Goal: Task Accomplishment & Management: Use online tool/utility

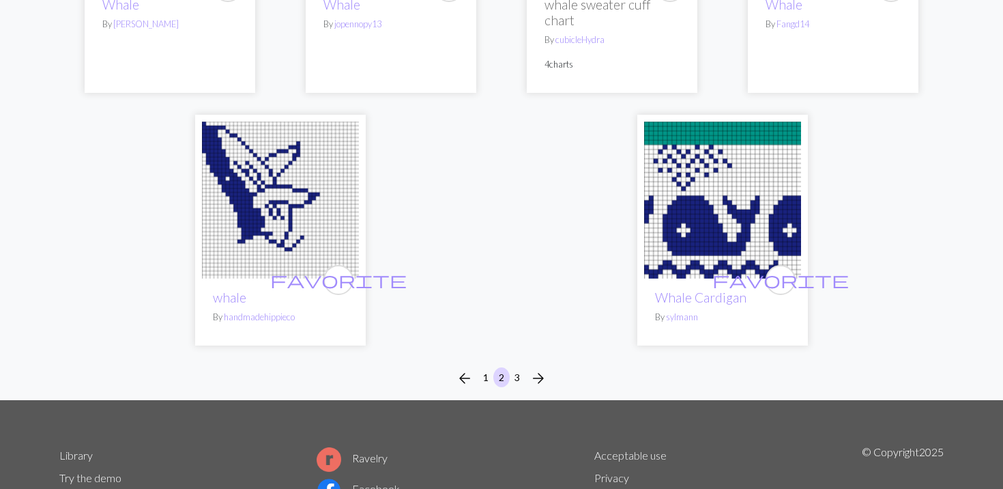
scroll to position [3466, 0]
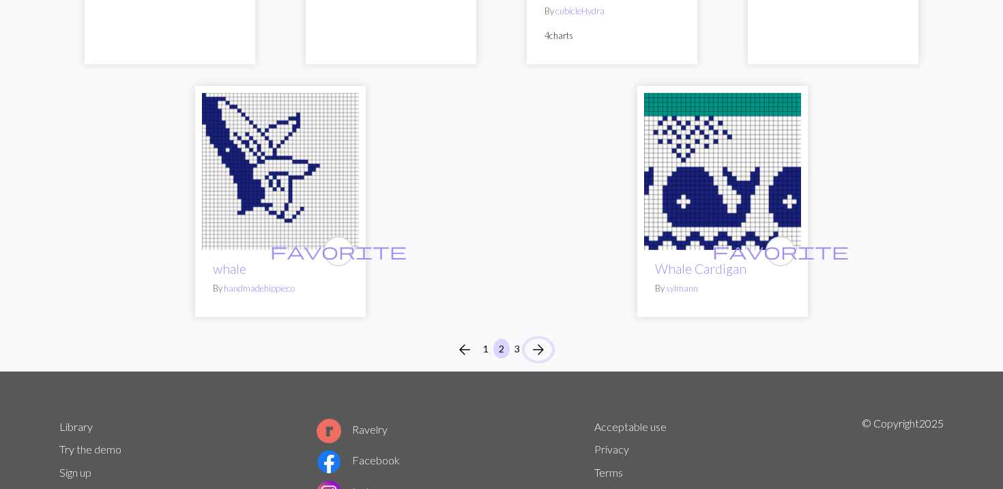
click at [544, 349] on span "arrow_forward" at bounding box center [538, 349] width 16 height 19
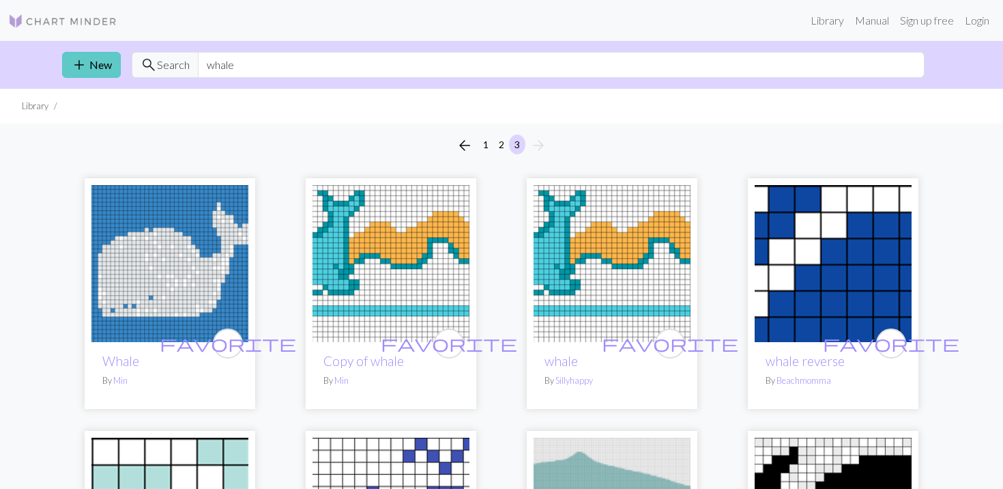
click at [82, 68] on span "add" at bounding box center [79, 64] width 16 height 19
click at [51, 21] on img at bounding box center [62, 21] width 109 height 16
click at [97, 20] on img at bounding box center [62, 21] width 109 height 16
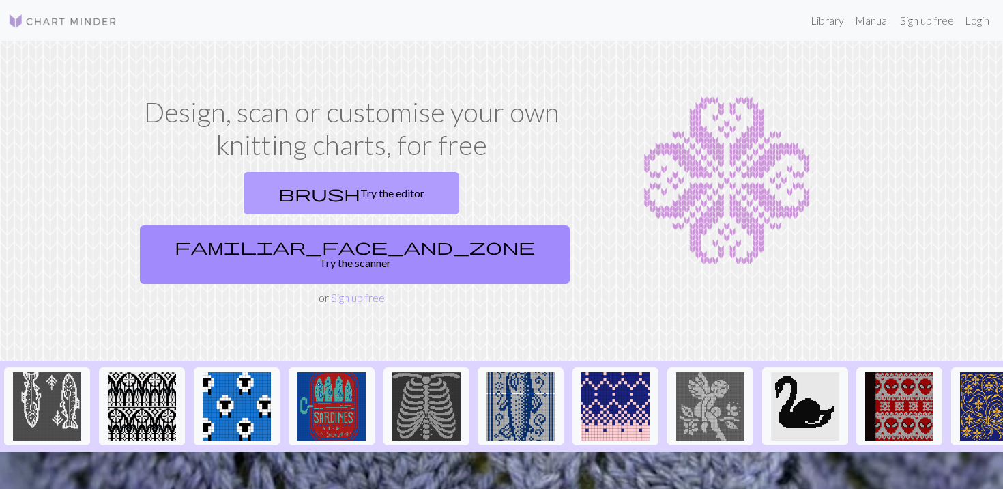
click at [244, 209] on link "brush Try the editor" at bounding box center [352, 193] width 216 height 42
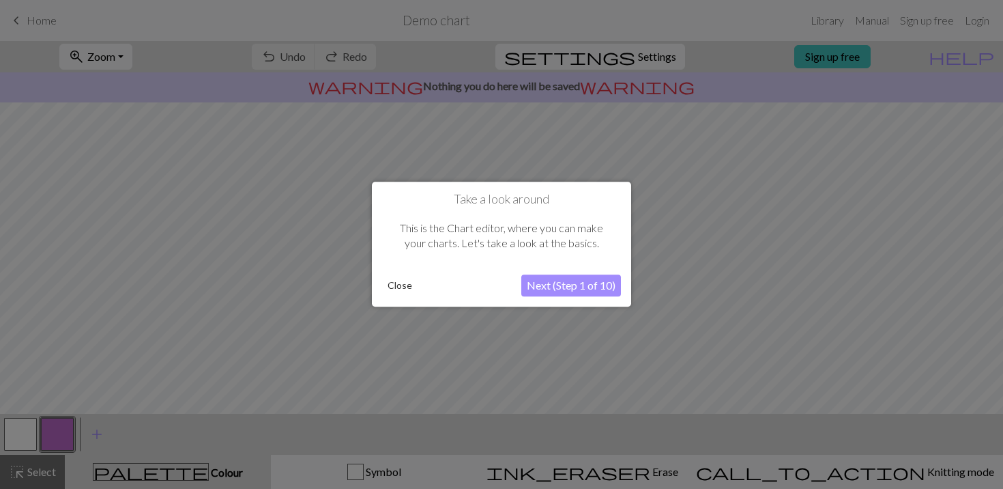
click at [553, 294] on button "Next (Step 1 of 10)" at bounding box center [571, 286] width 100 height 22
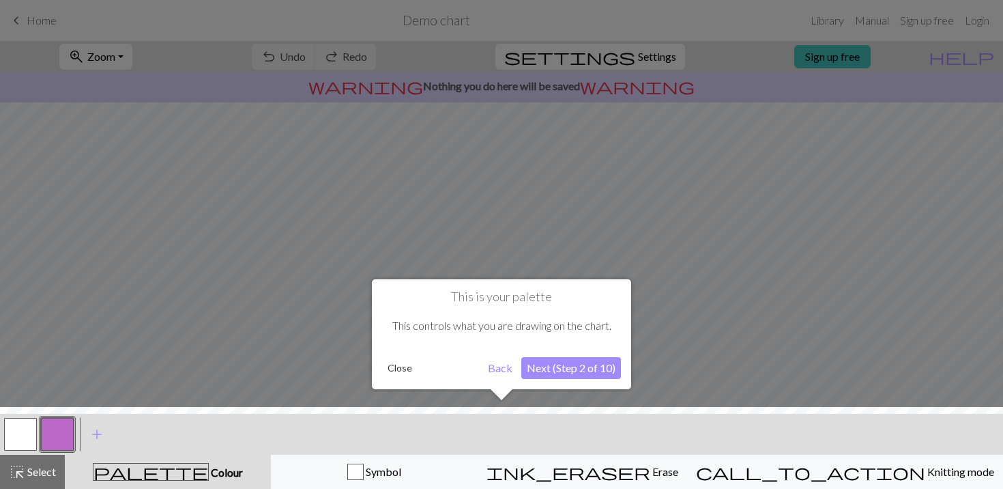
click at [558, 378] on button "Next (Step 2 of 10)" at bounding box center [571, 368] width 100 height 22
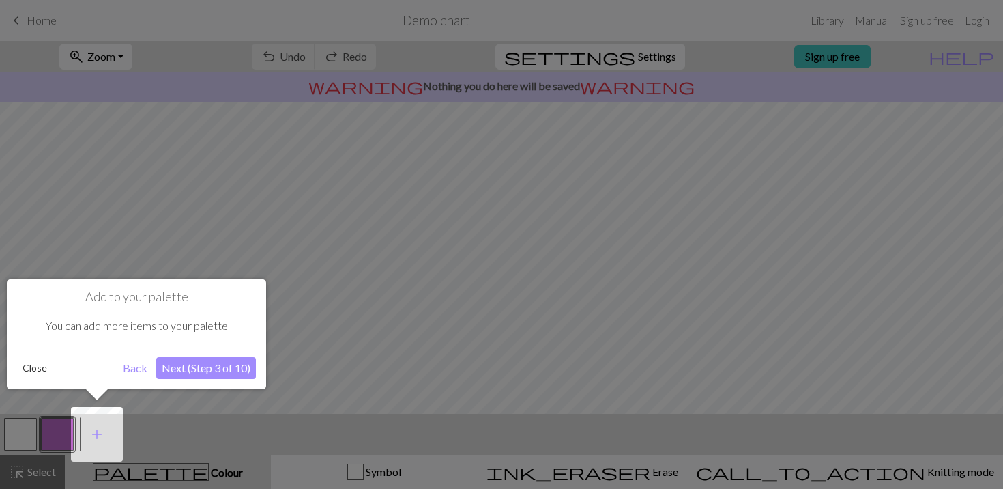
click at [222, 365] on button "Next (Step 3 of 10)" at bounding box center [206, 368] width 100 height 22
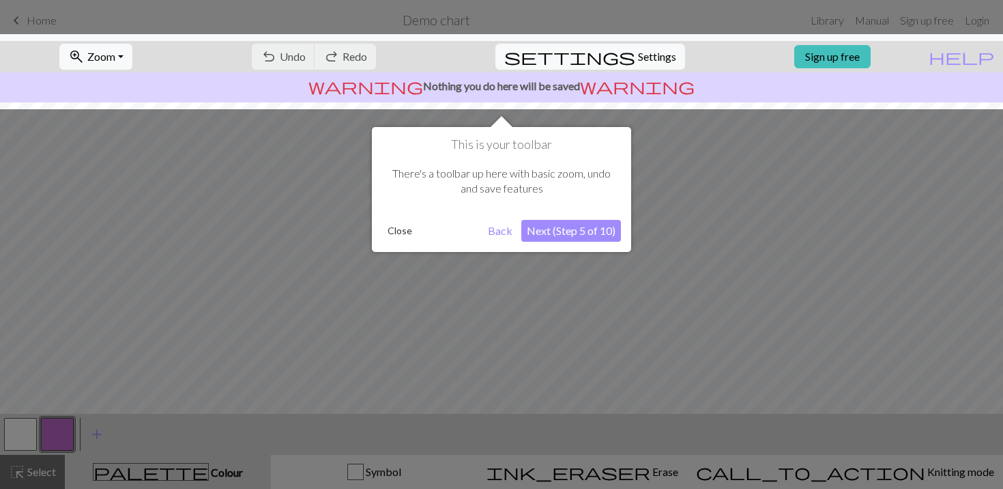
click at [565, 226] on button "Next (Step 5 of 10)" at bounding box center [571, 231] width 100 height 22
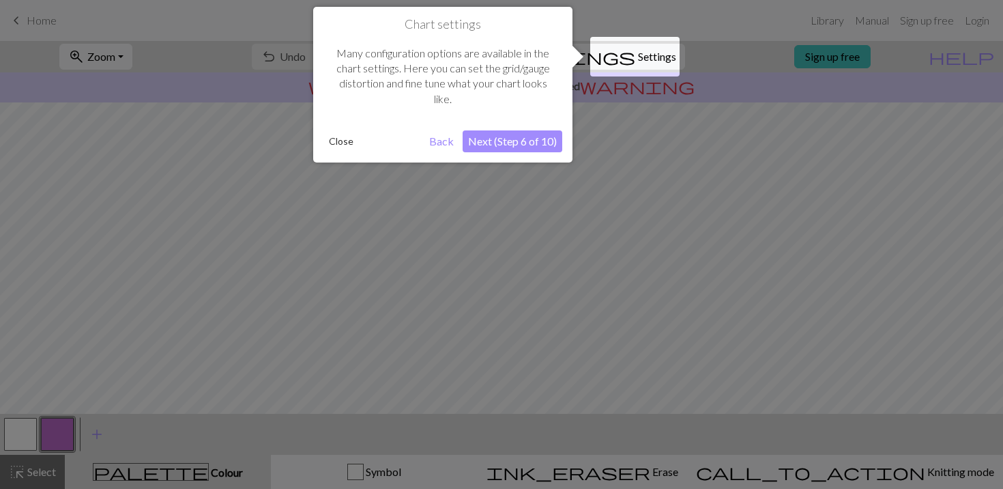
click at [525, 136] on button "Next (Step 6 of 10)" at bounding box center [513, 141] width 100 height 22
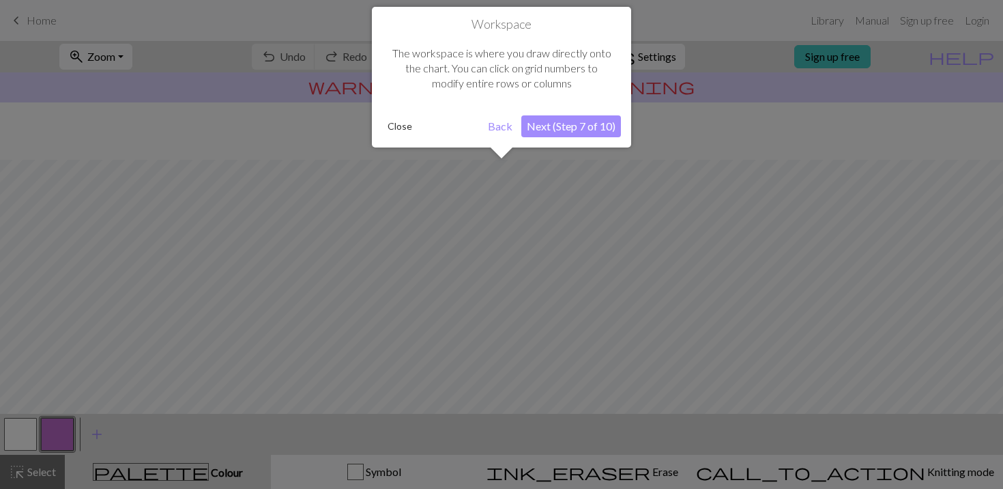
scroll to position [82, 0]
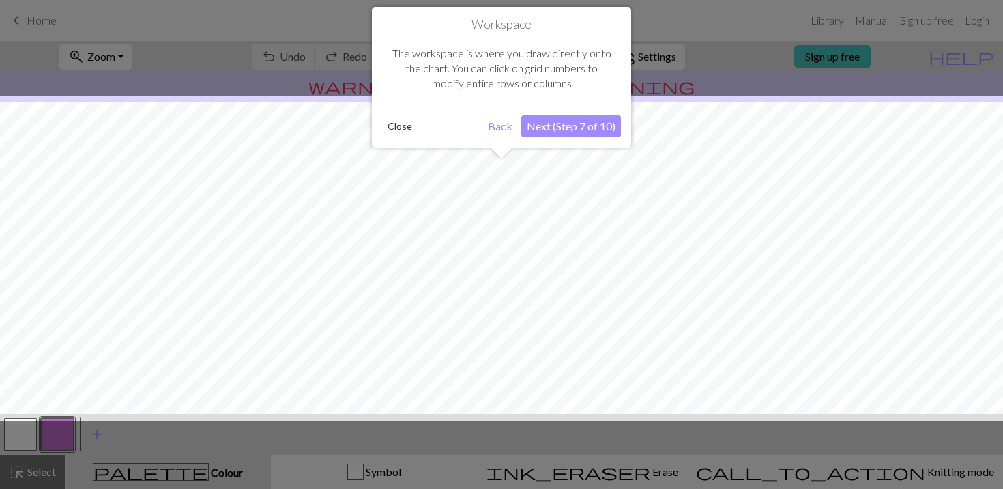
click at [547, 134] on button "Next (Step 7 of 10)" at bounding box center [571, 126] width 100 height 22
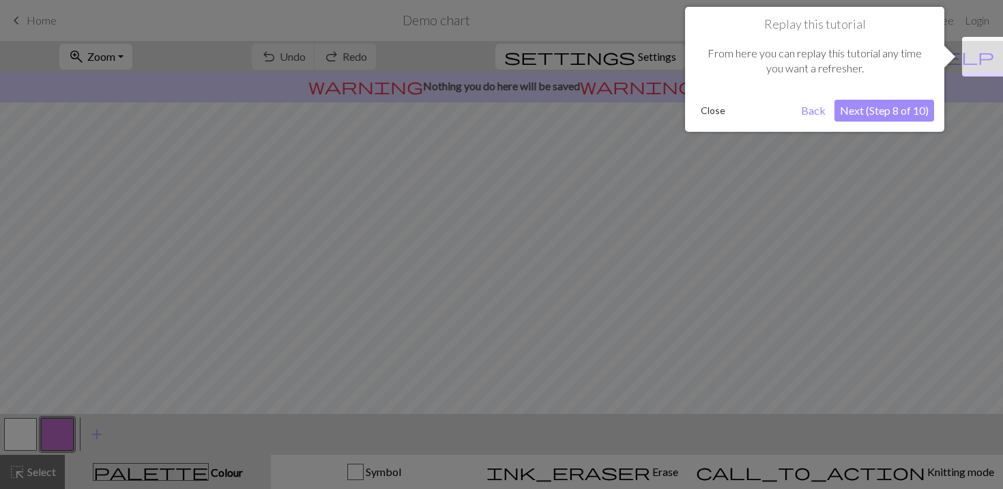
click at [859, 112] on button "Next (Step 8 of 10)" at bounding box center [885, 111] width 100 height 22
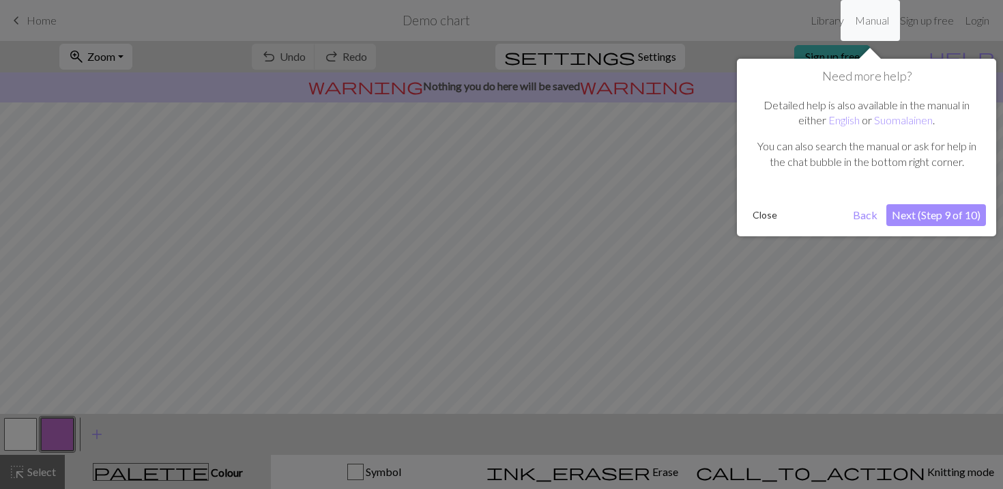
click at [912, 220] on button "Next (Step 9 of 10)" at bounding box center [936, 215] width 100 height 22
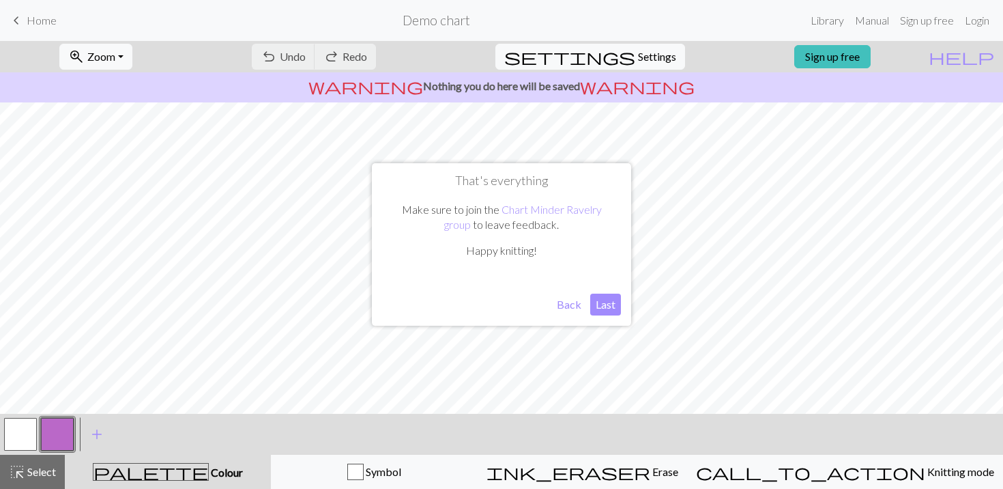
click at [612, 299] on button "Last" at bounding box center [605, 304] width 31 height 22
click at [66, 433] on button "button" at bounding box center [57, 434] width 33 height 33
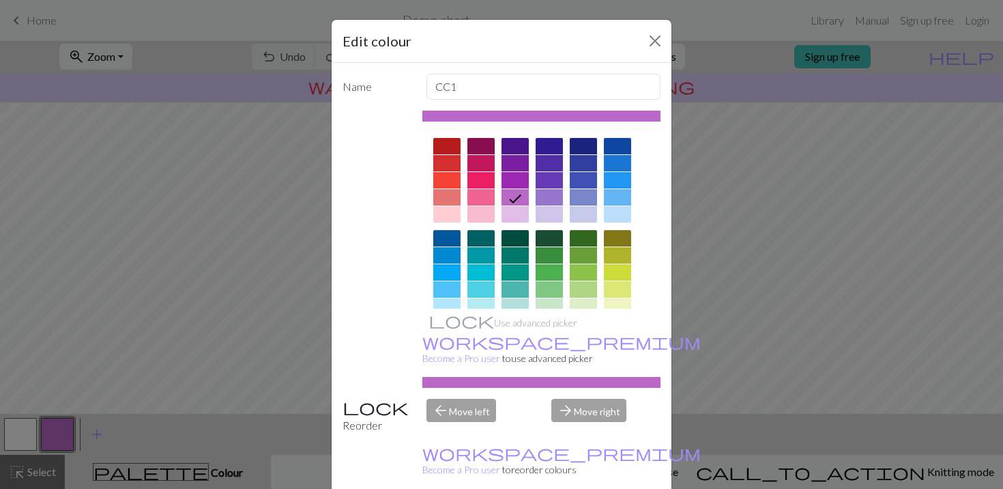
click at [592, 149] on div at bounding box center [583, 146] width 27 height 16
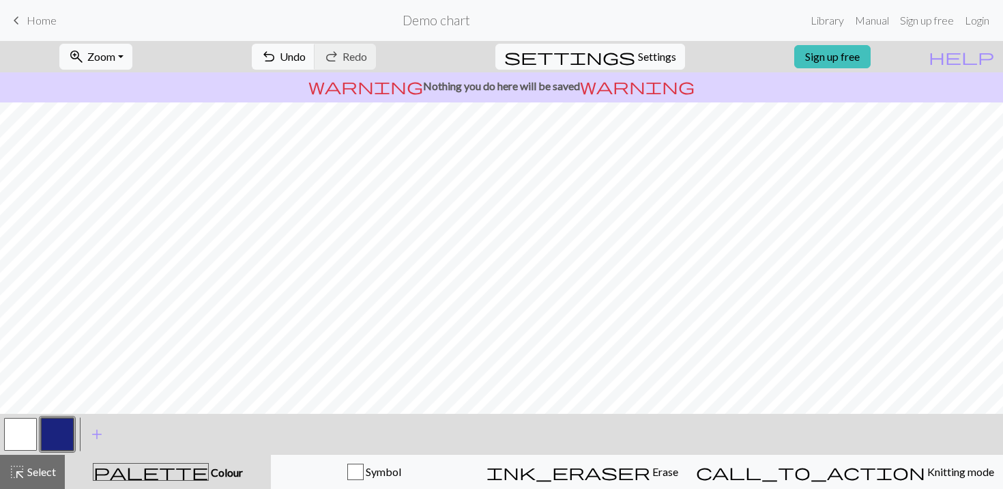
click at [16, 443] on button "button" at bounding box center [20, 434] width 33 height 33
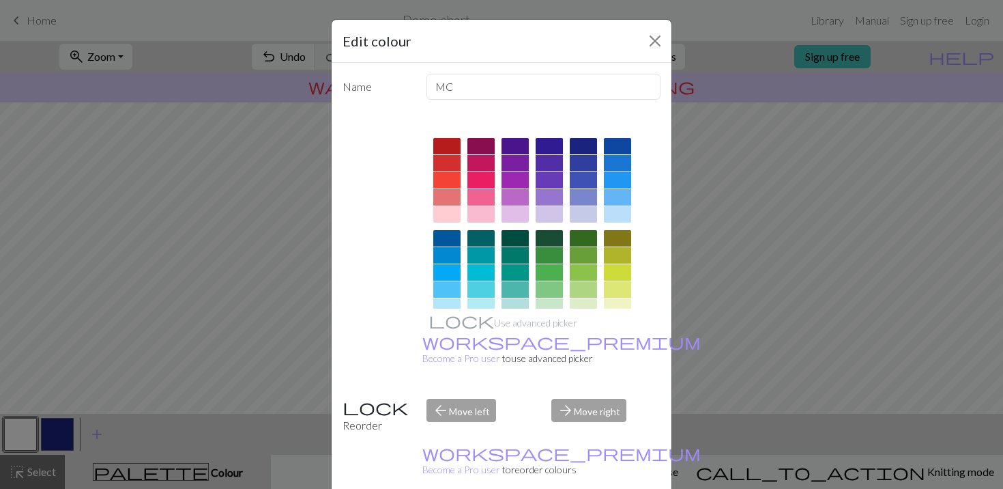
click at [611, 148] on div at bounding box center [617, 146] width 27 height 16
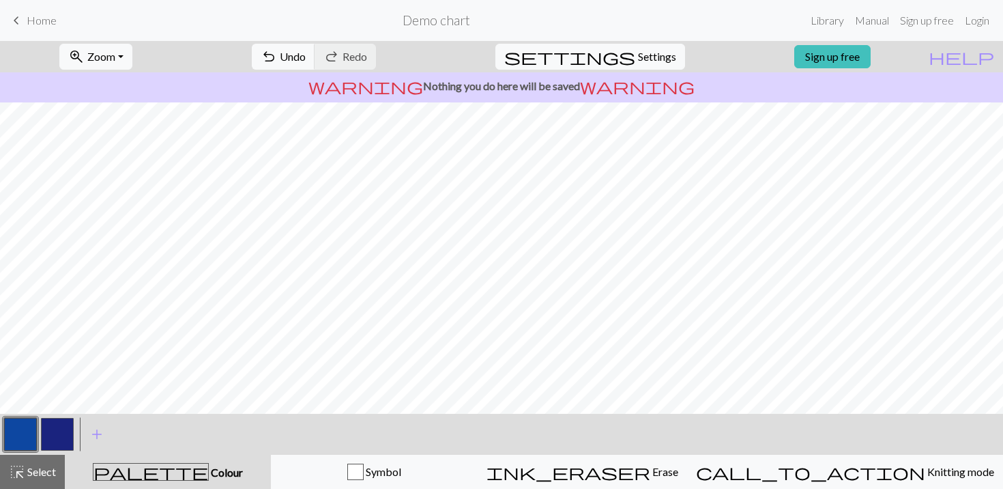
click at [61, 434] on button "button" at bounding box center [57, 434] width 33 height 33
click at [57, 442] on button "button" at bounding box center [57, 434] width 33 height 33
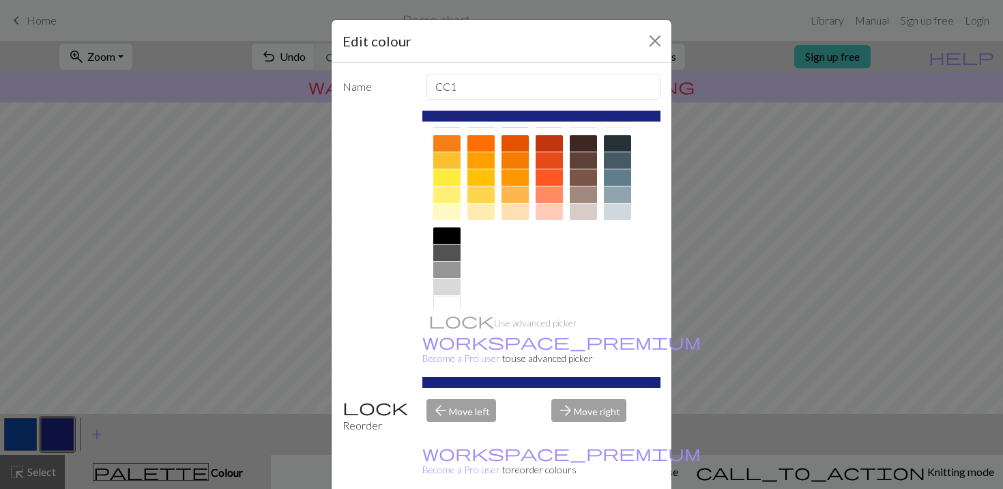
scroll to position [185, 0]
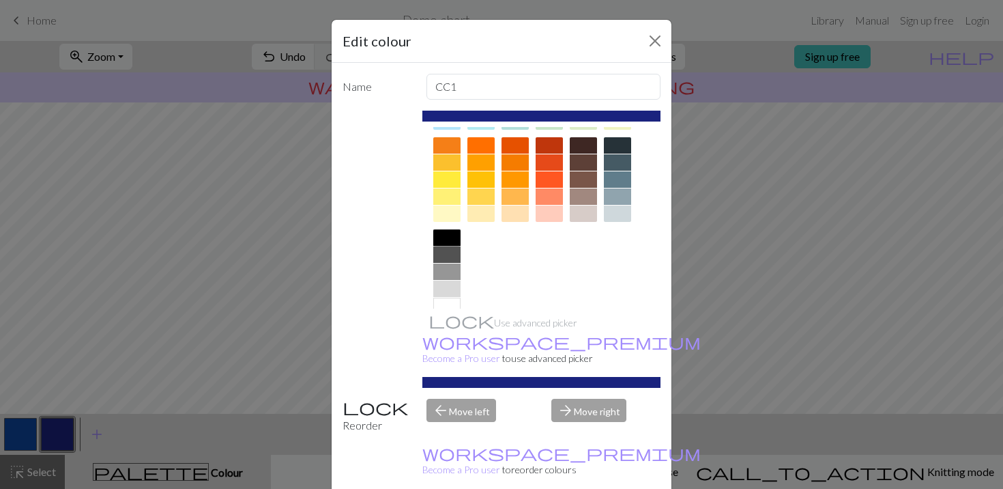
click at [449, 232] on div at bounding box center [446, 237] width 27 height 16
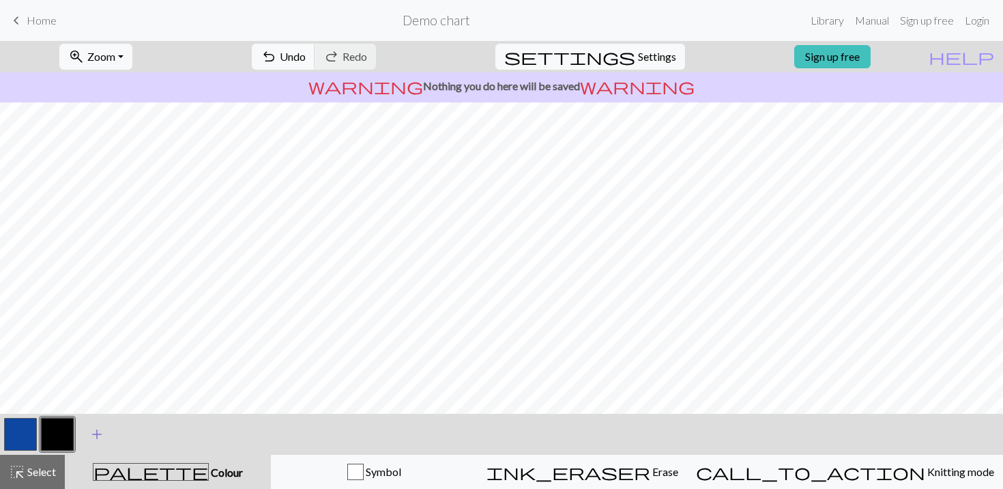
click at [92, 433] on span "add" at bounding box center [97, 433] width 16 height 19
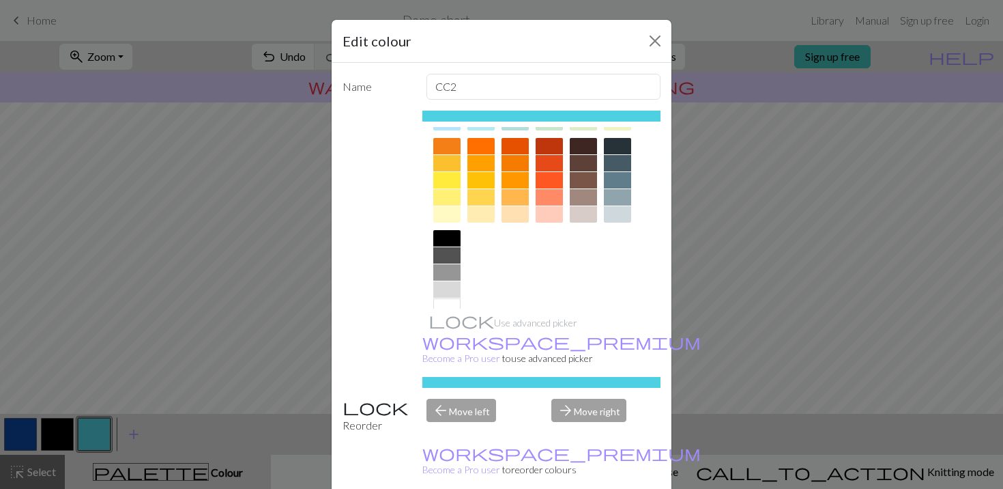
scroll to position [206, 0]
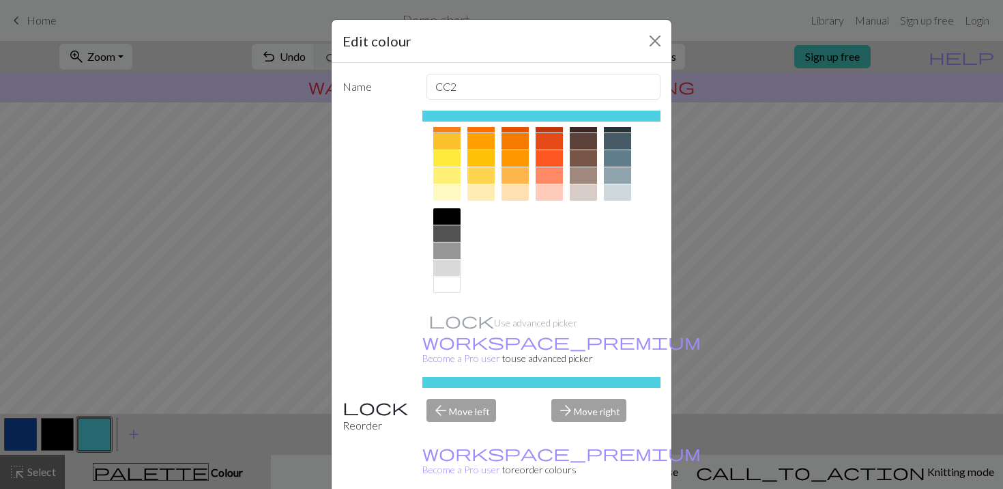
click at [448, 280] on div at bounding box center [446, 284] width 27 height 16
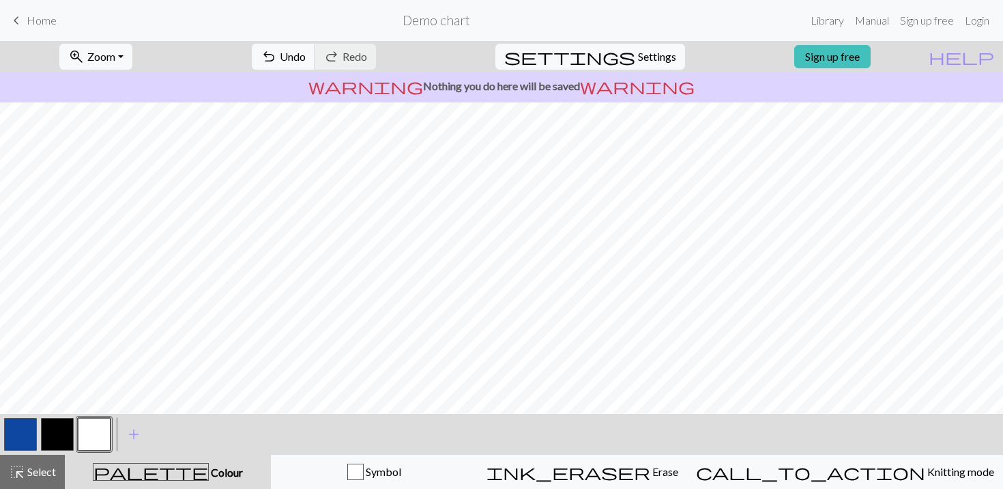
click at [27, 432] on button "button" at bounding box center [20, 434] width 33 height 33
click at [17, 435] on button "button" at bounding box center [20, 434] width 33 height 33
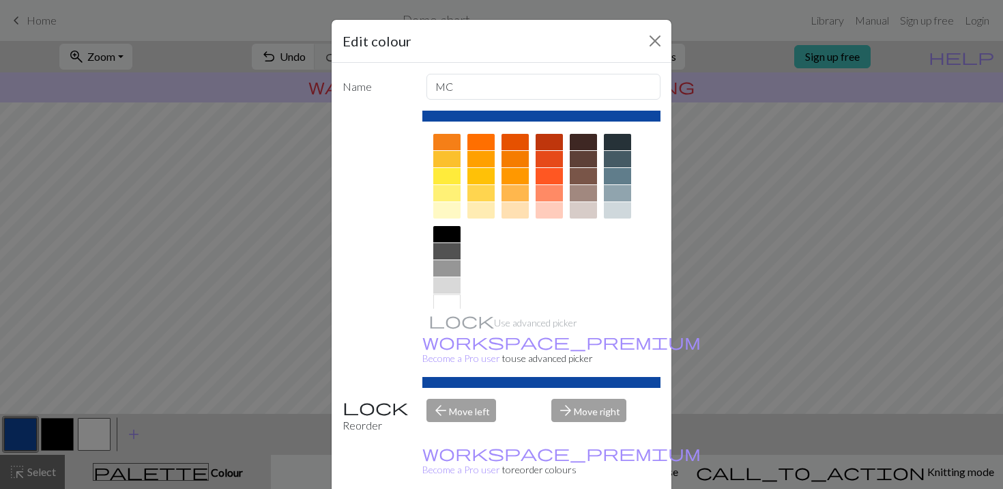
scroll to position [190, 0]
click at [623, 155] on div at bounding box center [617, 157] width 27 height 16
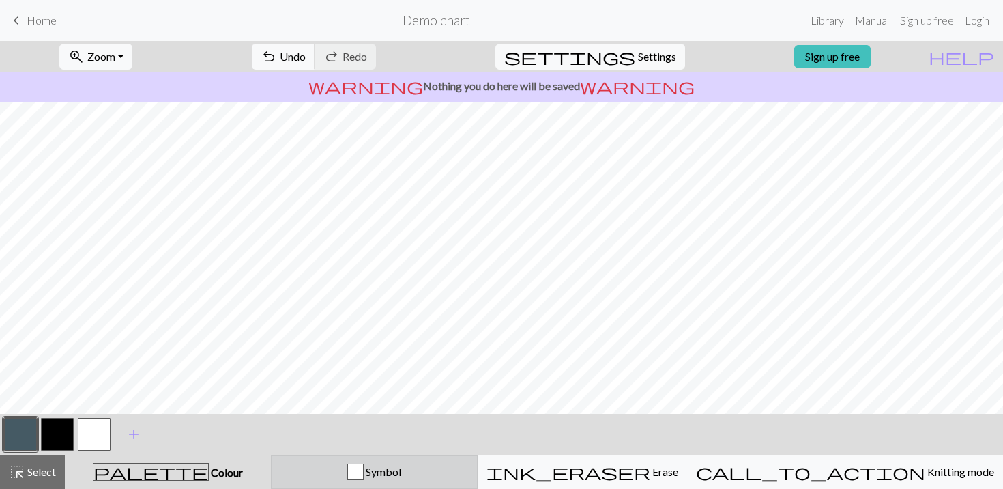
click at [364, 472] on div "button" at bounding box center [355, 471] width 16 height 16
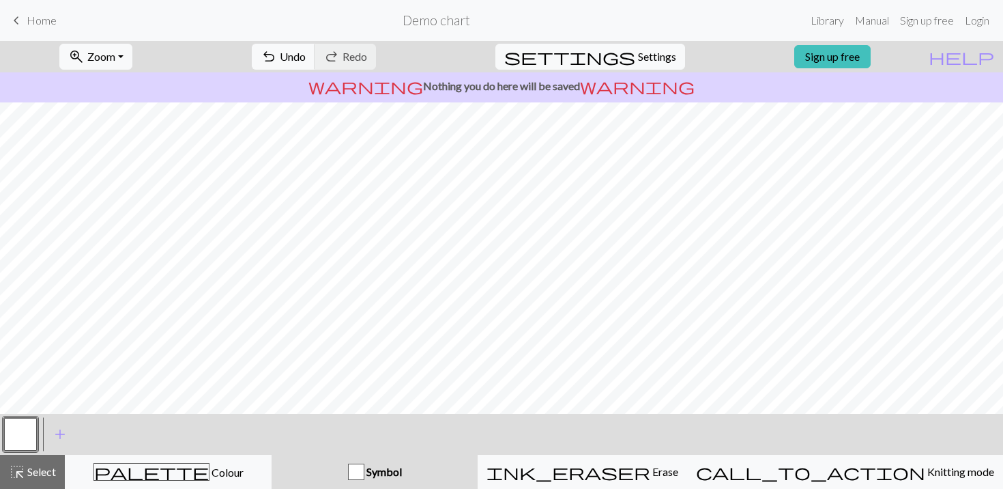
click at [364, 471] on div "button" at bounding box center [356, 471] width 16 height 16
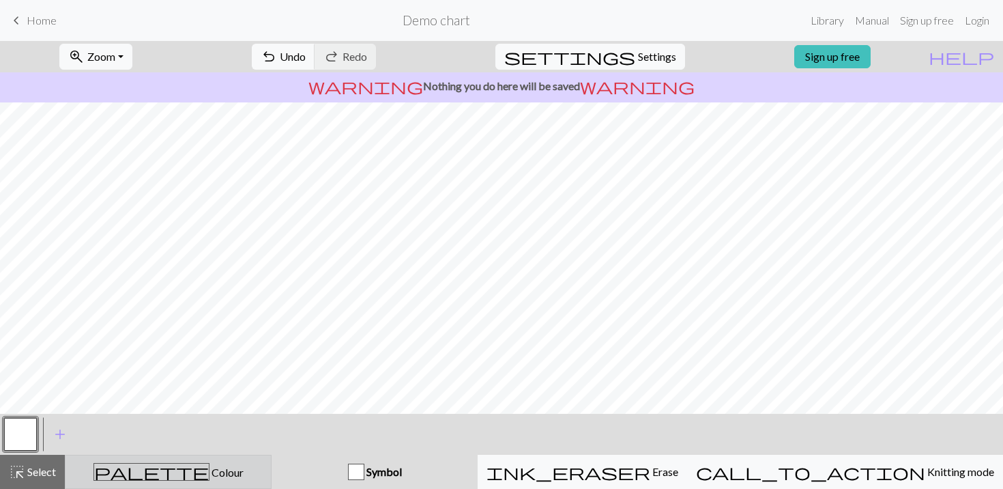
click at [210, 472] on span "Colour" at bounding box center [227, 471] width 34 height 13
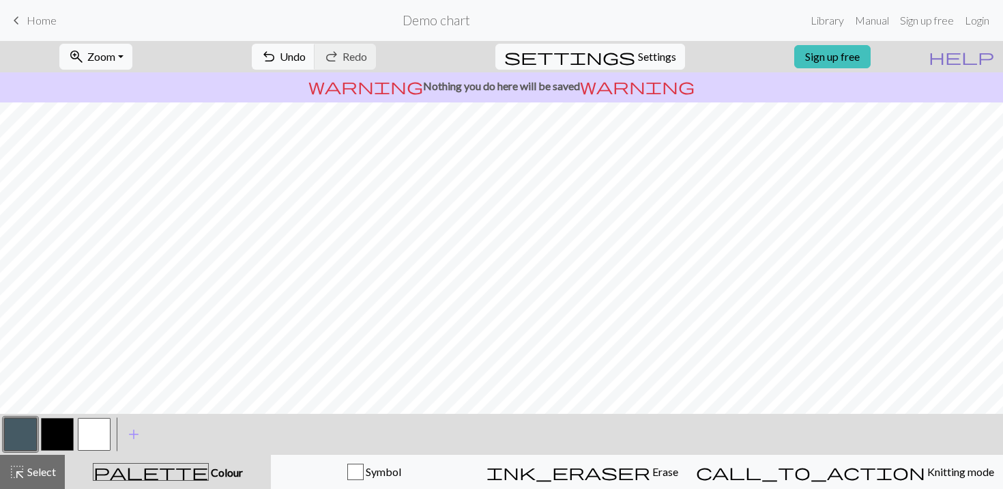
click at [985, 57] on span "help" at bounding box center [962, 56] width 66 height 19
click at [985, 54] on span "help" at bounding box center [962, 56] width 66 height 19
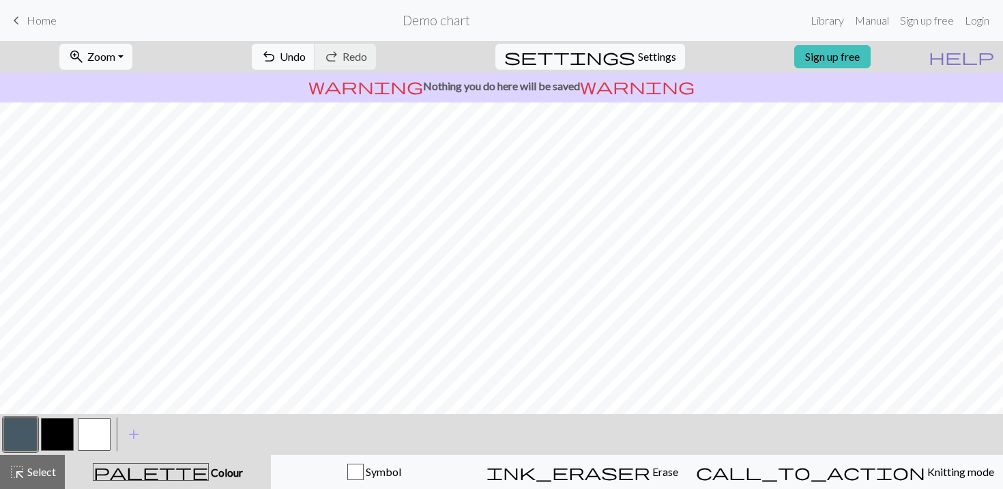
click at [985, 54] on span "help" at bounding box center [962, 56] width 66 height 19
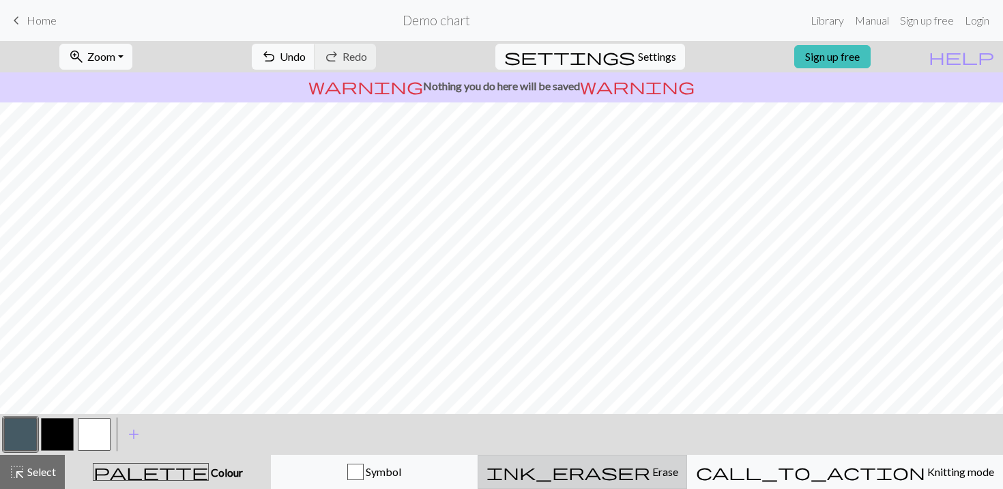
click at [649, 481] on button "ink_eraser Erase Erase" at bounding box center [583, 472] width 210 height 34
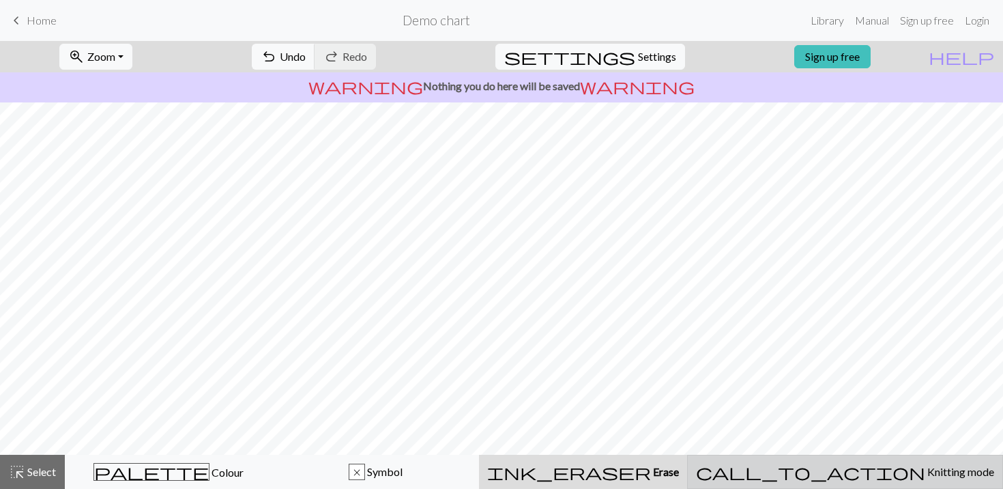
click at [848, 463] on span "call_to_action" at bounding box center [810, 471] width 229 height 19
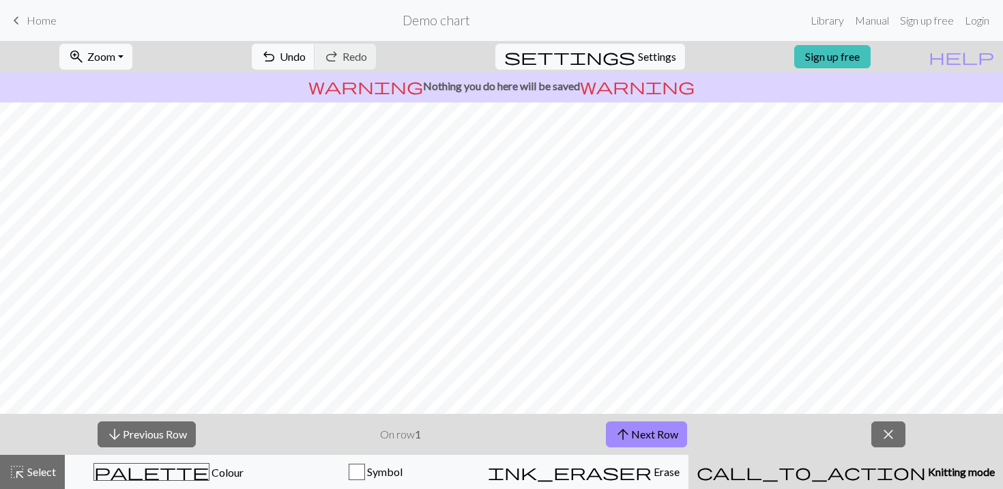
click at [851, 473] on span "call_to_action" at bounding box center [811, 471] width 229 height 19
click at [155, 437] on button "arrow_downward Previous Row" at bounding box center [147, 434] width 98 height 26
click at [629, 439] on span "arrow_upward" at bounding box center [623, 433] width 16 height 19
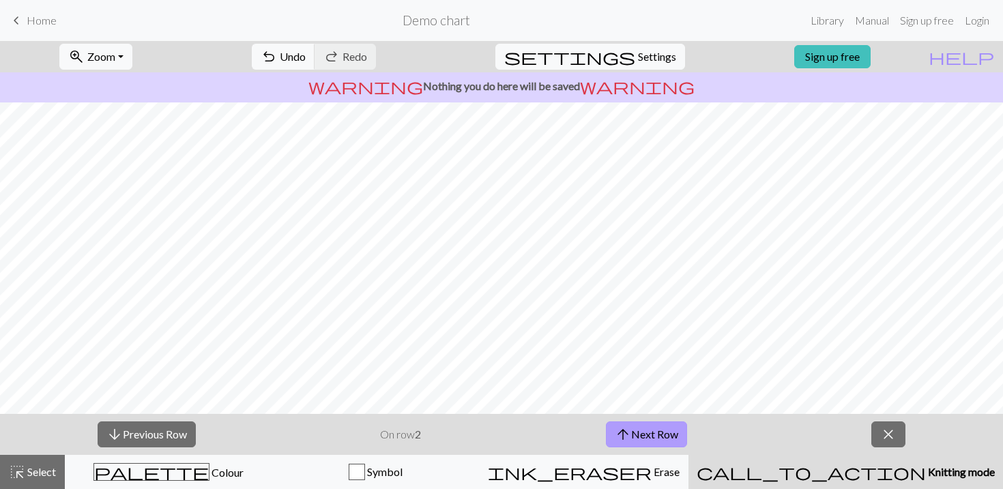
click at [629, 439] on span "arrow_upward" at bounding box center [623, 433] width 16 height 19
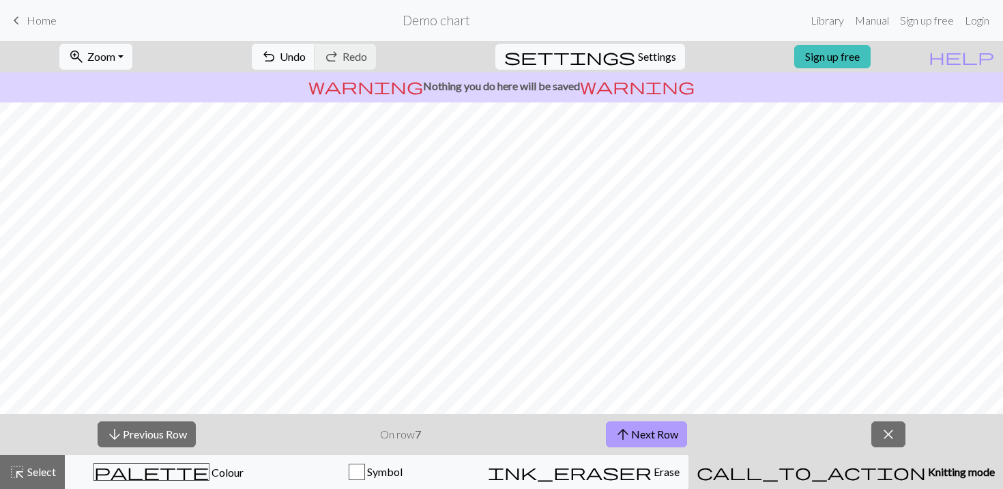
click at [629, 439] on span "arrow_upward" at bounding box center [623, 433] width 16 height 19
click at [629, 439] on span "arrow_upward" at bounding box center [625, 433] width 16 height 19
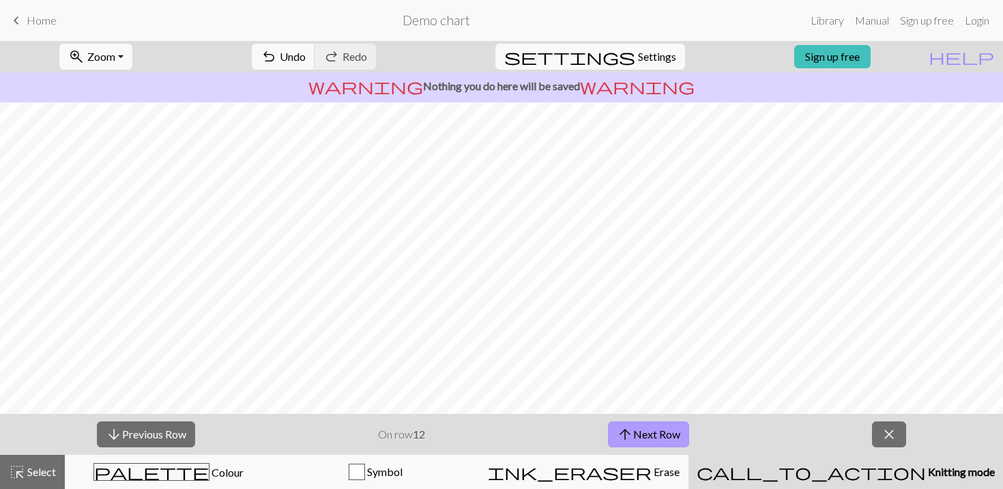
click at [629, 439] on span "arrow_upward" at bounding box center [625, 433] width 16 height 19
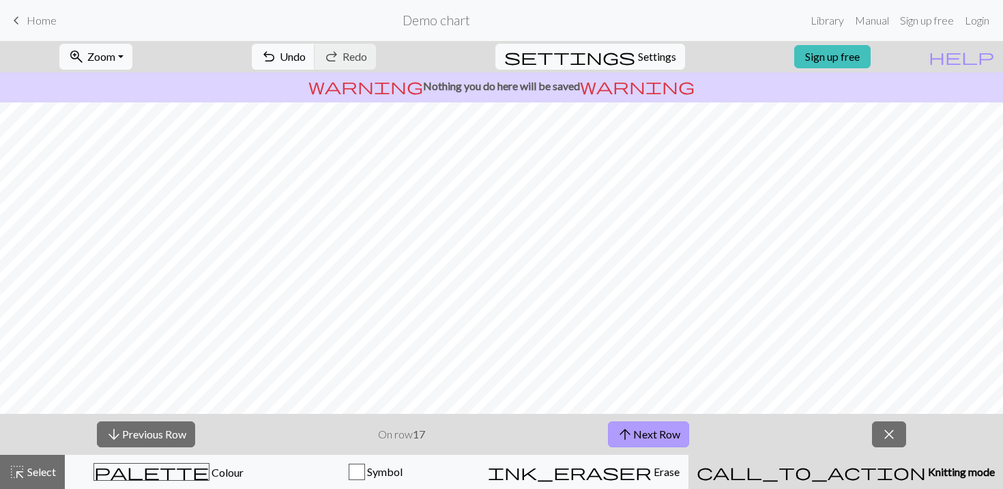
click at [629, 439] on span "arrow_upward" at bounding box center [625, 433] width 16 height 19
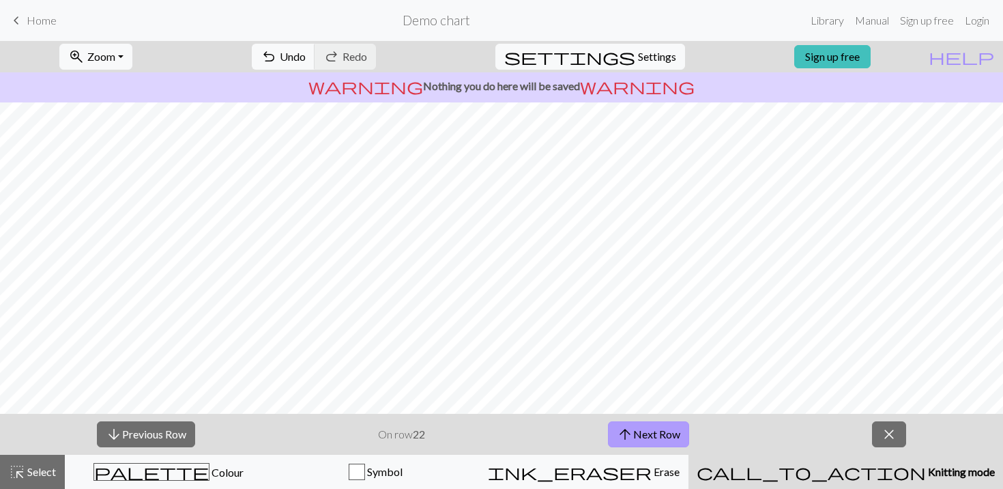
click at [629, 439] on span "arrow_upward" at bounding box center [625, 433] width 16 height 19
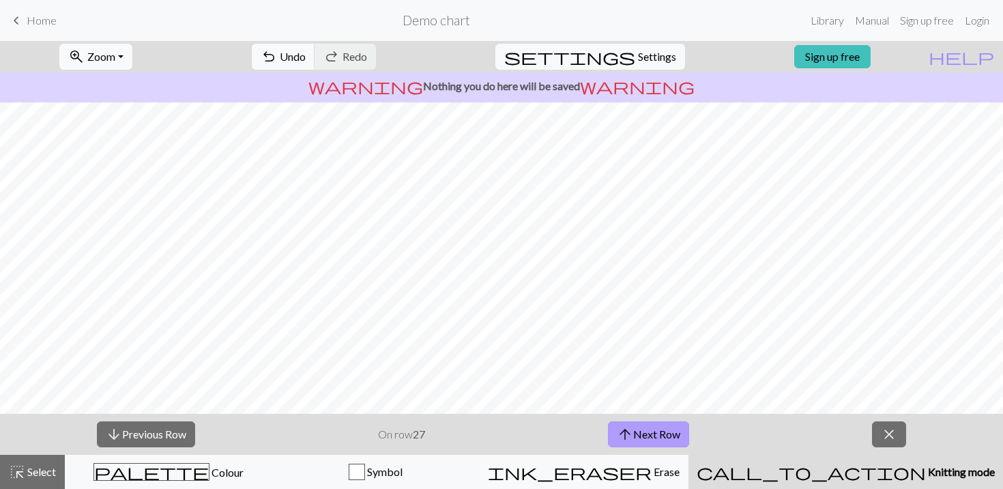
click at [629, 439] on span "arrow_upward" at bounding box center [625, 433] width 16 height 19
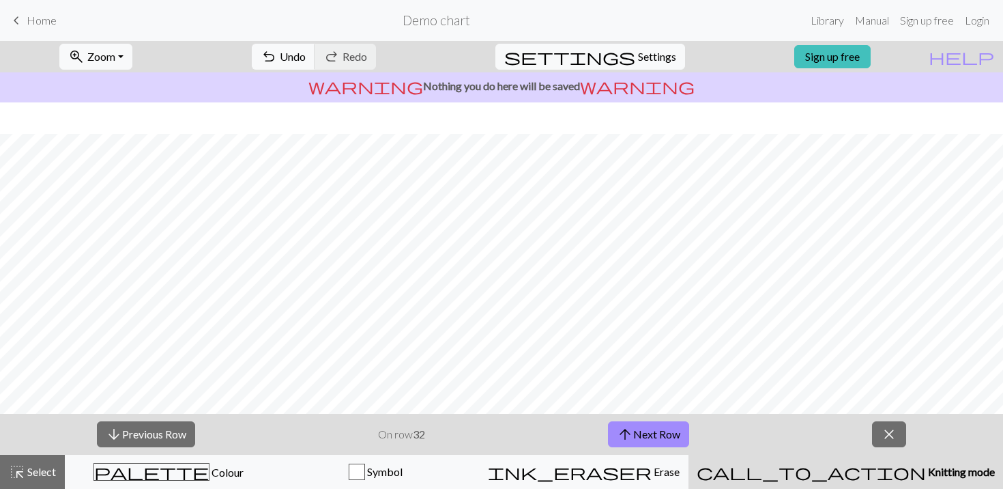
scroll to position [0, 0]
click at [676, 434] on button "arrow_upward Next Row" at bounding box center [648, 434] width 81 height 26
click at [166, 437] on button "arrow_downward Previous Row" at bounding box center [146, 434] width 98 height 26
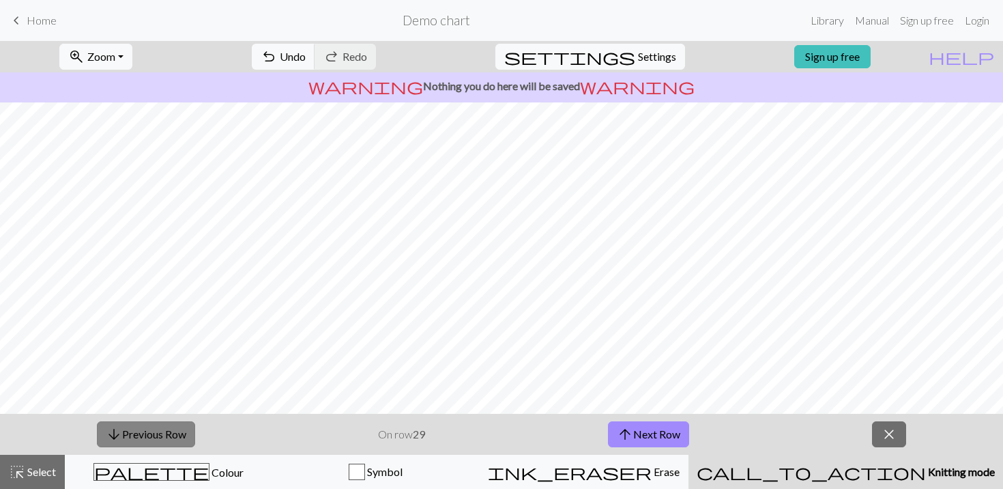
click at [166, 437] on button "arrow_downward Previous Row" at bounding box center [146, 434] width 98 height 26
click at [306, 51] on span "Undo" at bounding box center [293, 56] width 26 height 13
click at [306, 52] on span "Undo" at bounding box center [293, 56] width 26 height 13
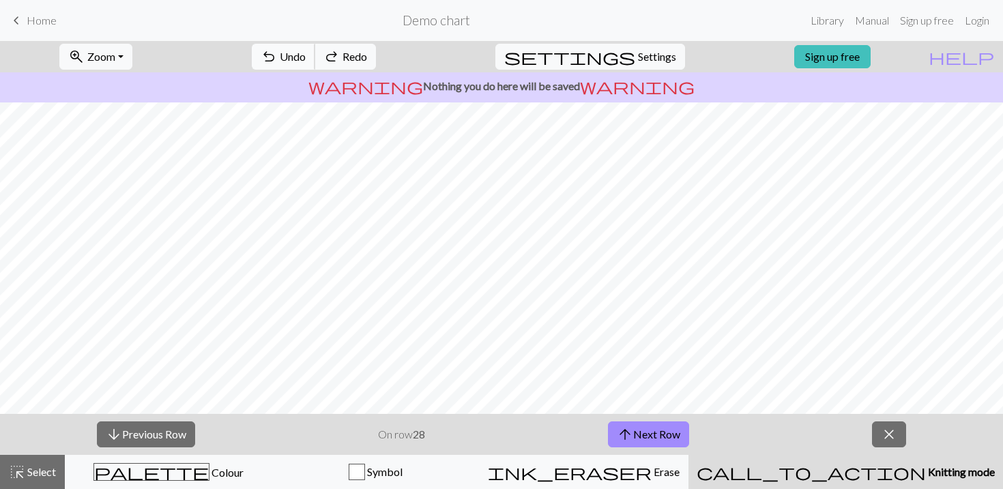
click at [306, 52] on span "Undo" at bounding box center [293, 56] width 26 height 13
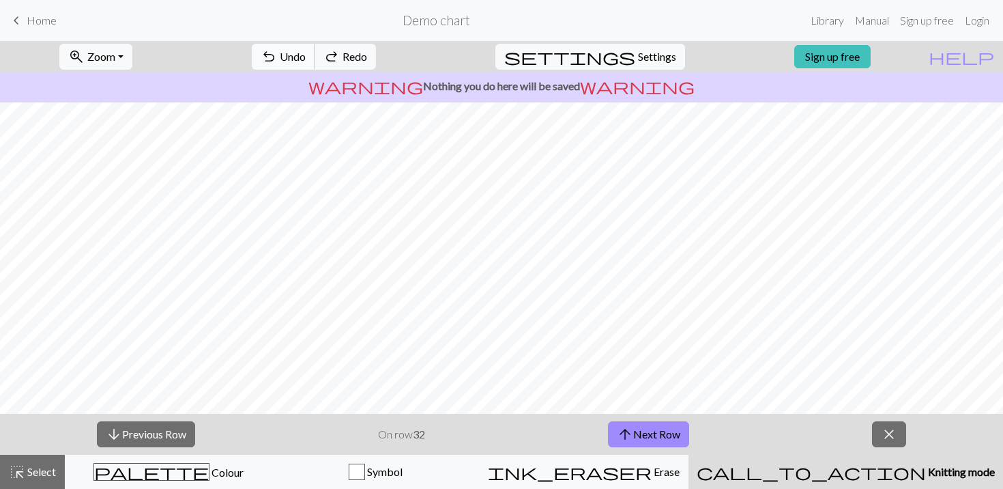
click at [306, 52] on span "Undo" at bounding box center [293, 56] width 26 height 13
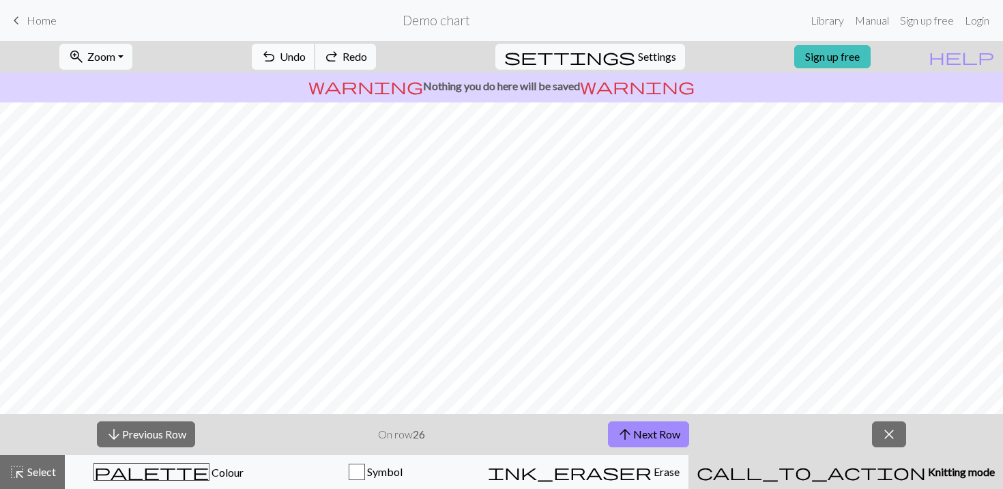
click at [306, 52] on span "Undo" at bounding box center [293, 56] width 26 height 13
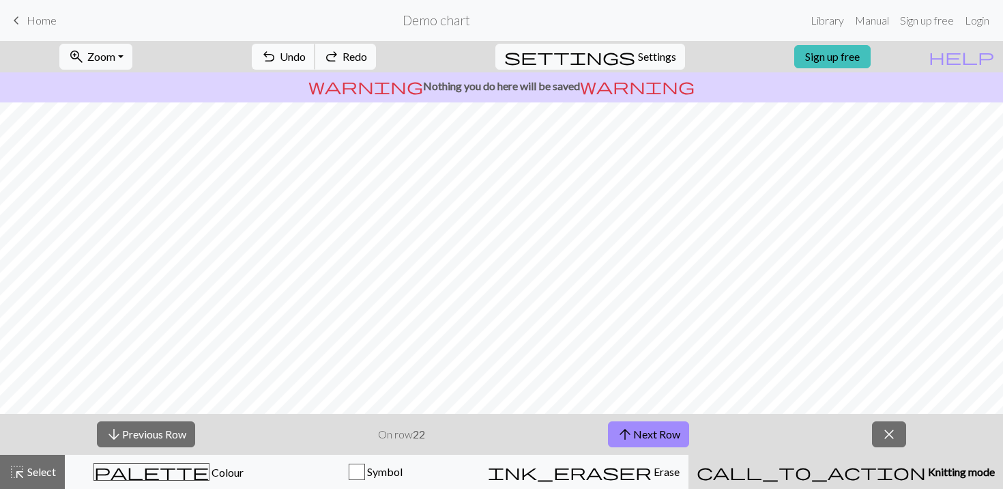
click at [306, 52] on span "Undo" at bounding box center [293, 56] width 26 height 13
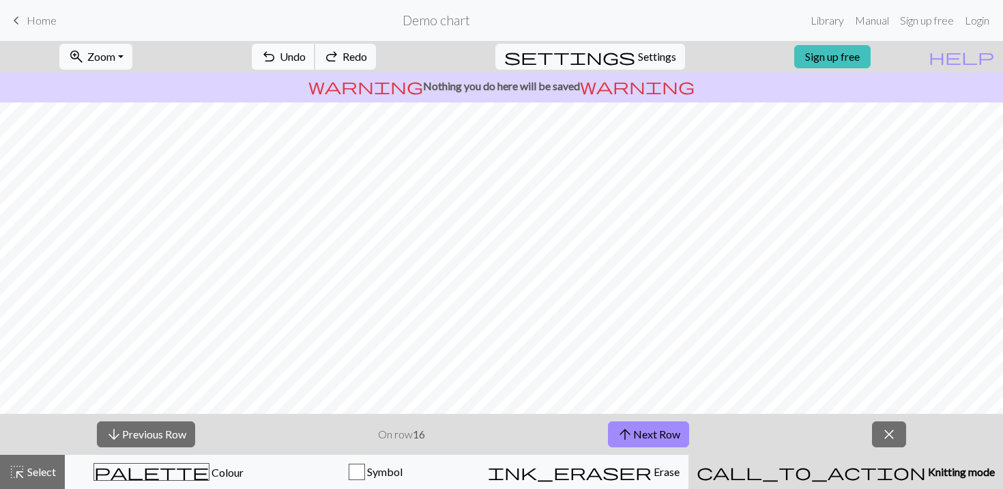
click at [306, 52] on span "Undo" at bounding box center [293, 56] width 26 height 13
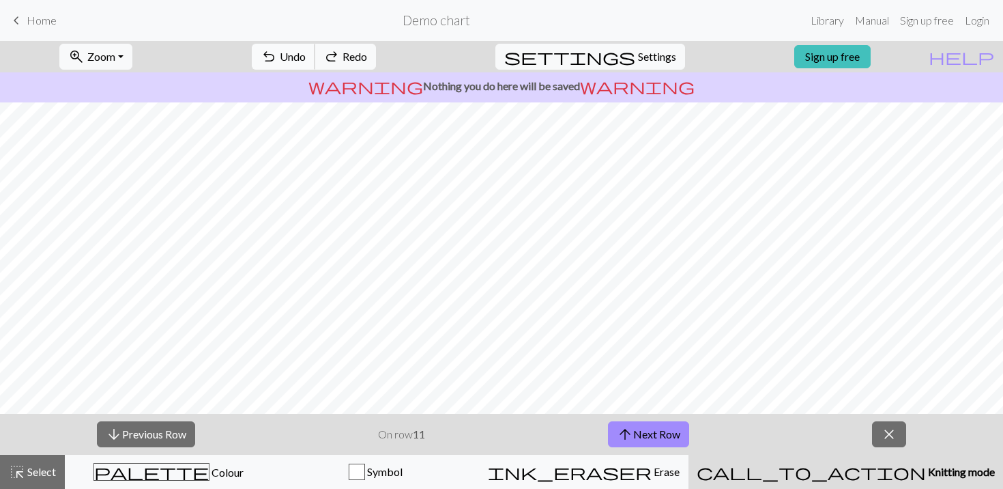
click at [306, 52] on span "Undo" at bounding box center [293, 56] width 26 height 13
click at [277, 51] on span "undo" at bounding box center [269, 56] width 16 height 19
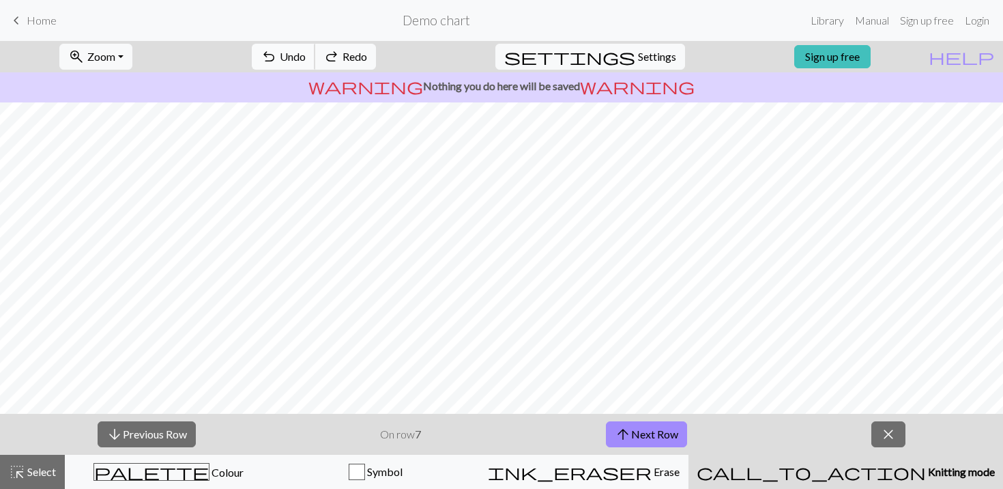
click at [277, 51] on span "undo" at bounding box center [269, 56] width 16 height 19
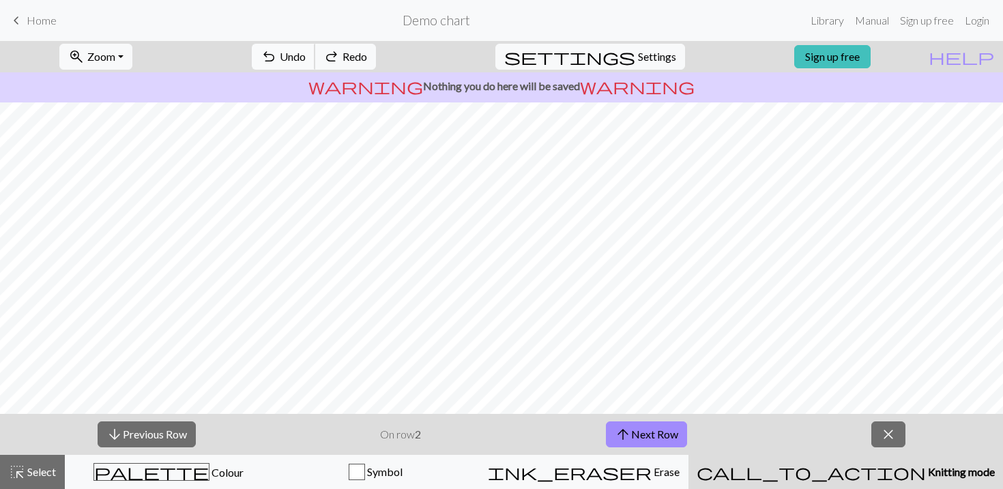
click at [277, 51] on span "undo" at bounding box center [269, 56] width 16 height 19
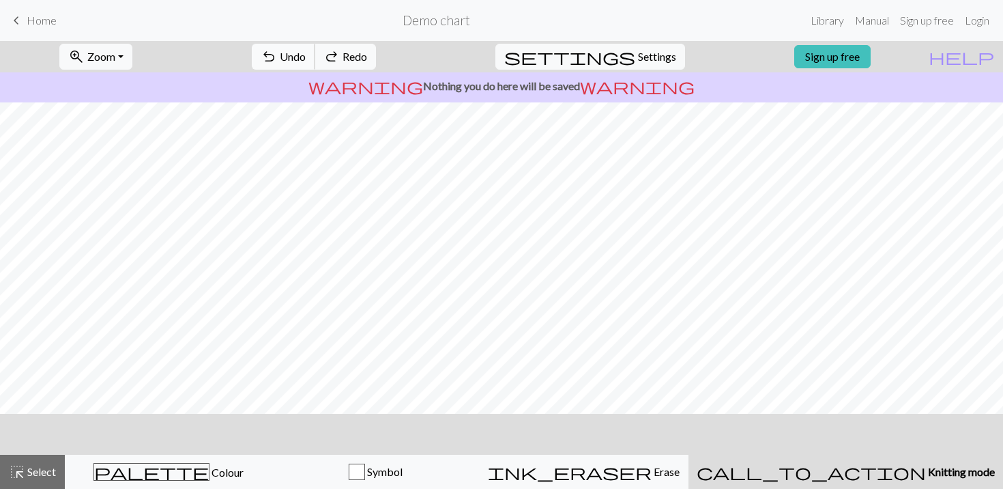
click at [277, 51] on span "undo" at bounding box center [269, 56] width 16 height 19
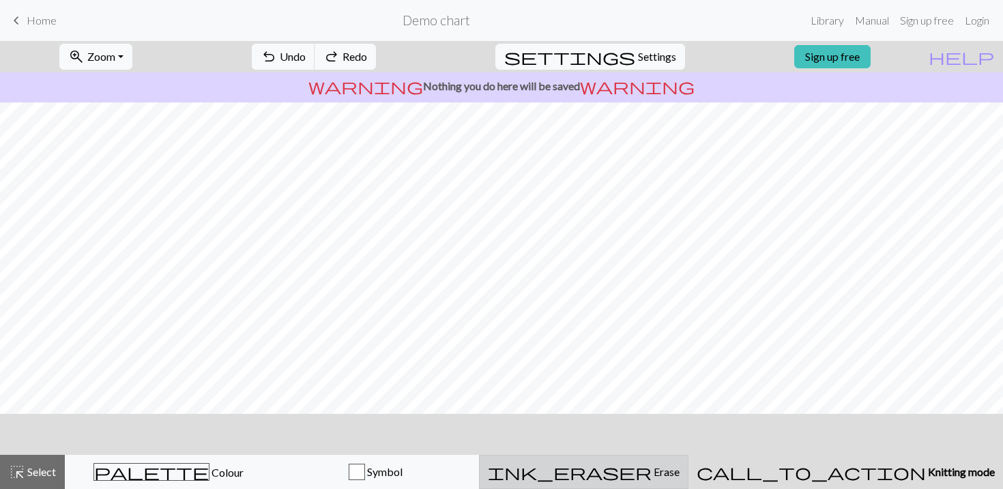
click at [658, 476] on span "Erase" at bounding box center [666, 471] width 28 height 13
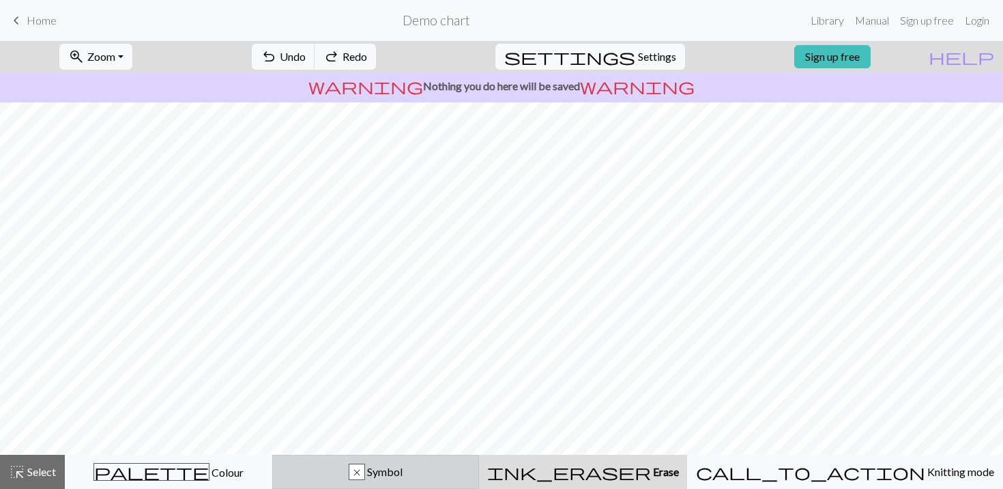
click at [403, 475] on span "Symbol" at bounding box center [384, 471] width 38 height 13
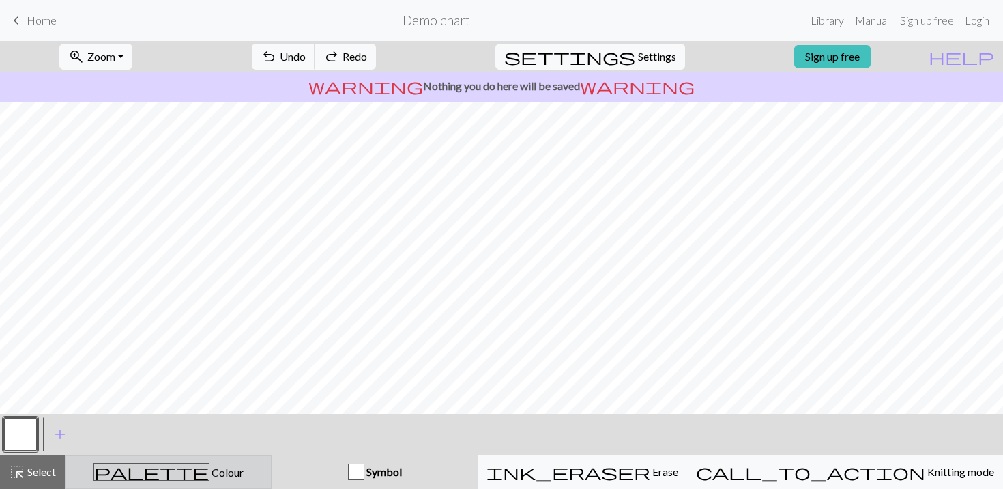
click at [251, 474] on div "palette Colour Colour" at bounding box center [168, 472] width 189 height 18
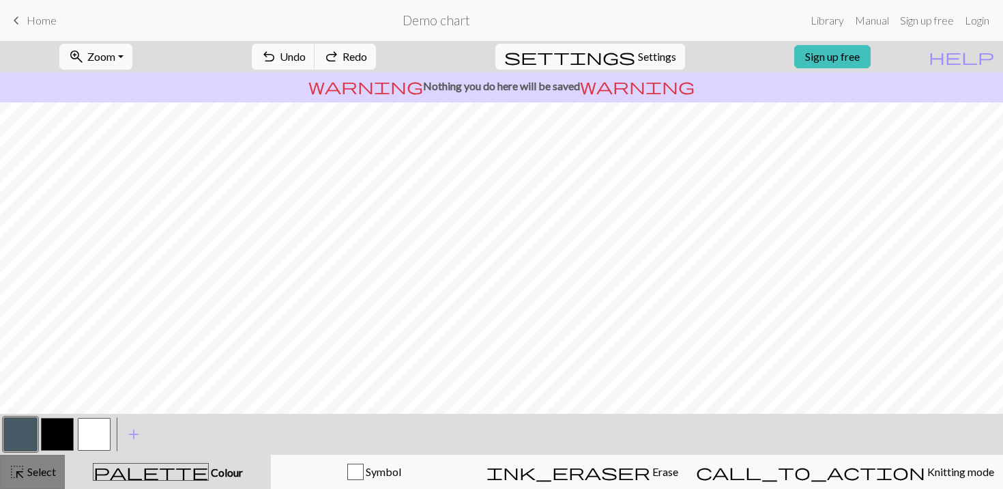
click at [43, 473] on span "Select" at bounding box center [40, 471] width 31 height 13
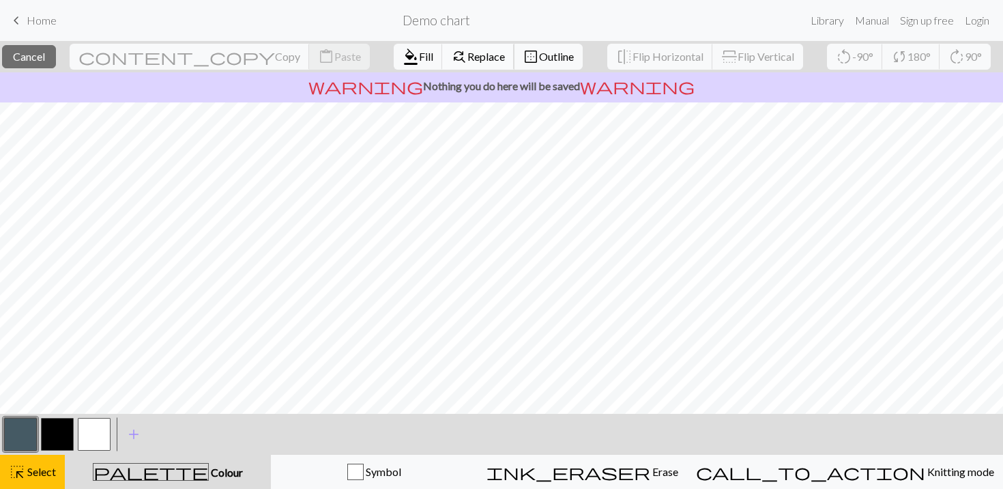
click at [467, 61] on span "Replace" at bounding box center [486, 56] width 38 height 13
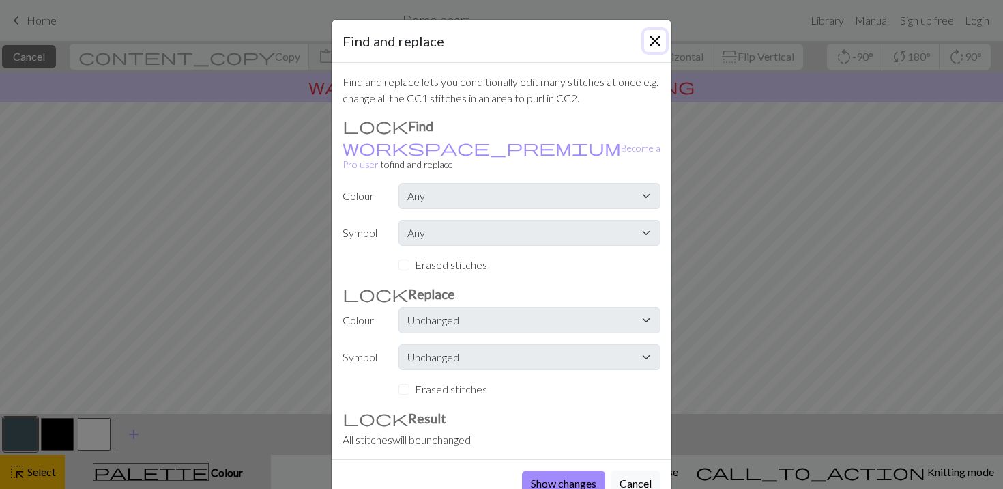
click at [657, 35] on button "Close" at bounding box center [655, 41] width 22 height 22
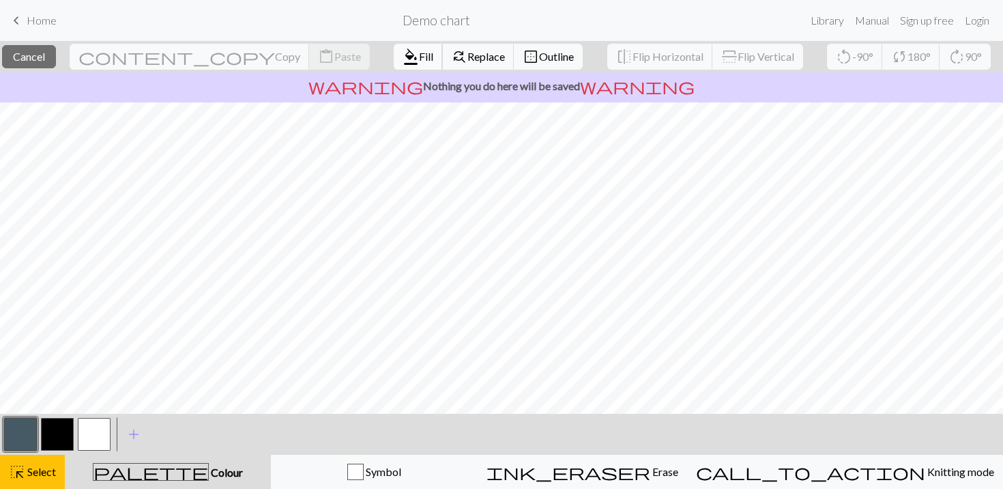
click at [419, 51] on span "Fill" at bounding box center [426, 56] width 14 height 13
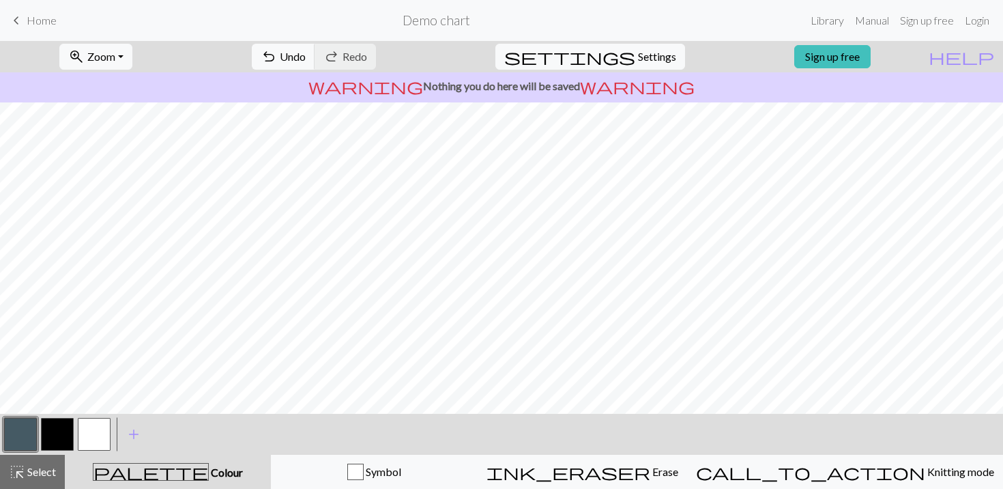
click at [65, 439] on button "button" at bounding box center [57, 434] width 33 height 33
click at [100, 437] on button "button" at bounding box center [94, 434] width 33 height 33
click at [42, 438] on button "button" at bounding box center [57, 434] width 33 height 33
click at [7, 436] on button "button" at bounding box center [20, 434] width 33 height 33
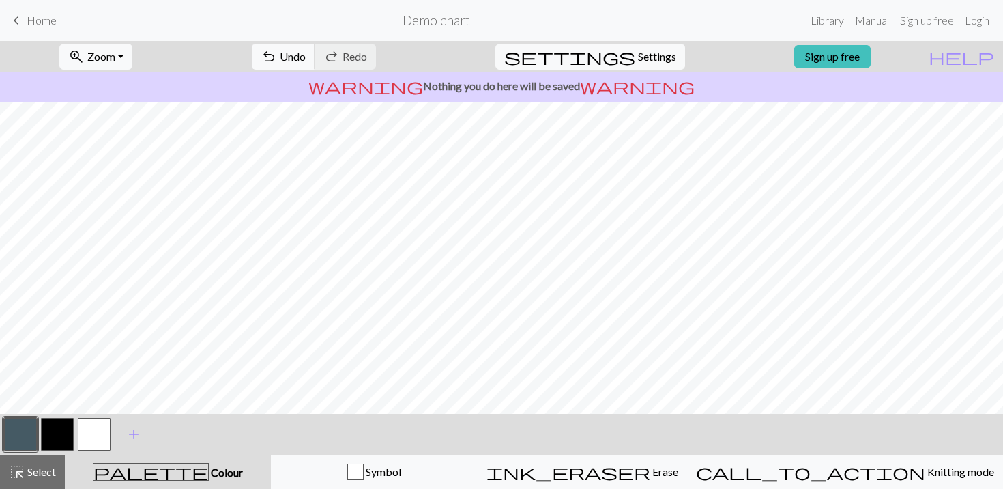
click at [80, 434] on button "button" at bounding box center [94, 434] width 33 height 33
click at [25, 427] on button "button" at bounding box center [20, 434] width 33 height 33
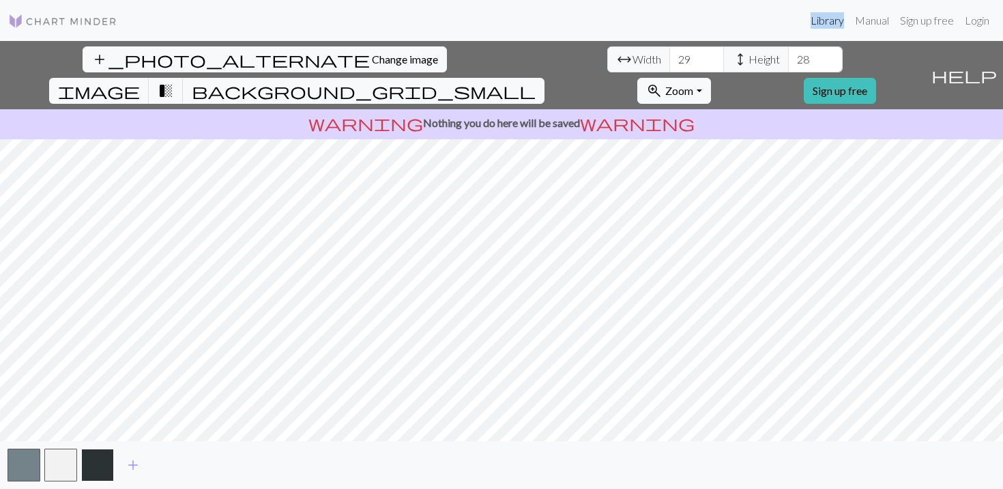
click at [89, 472] on button "button" at bounding box center [97, 464] width 33 height 33
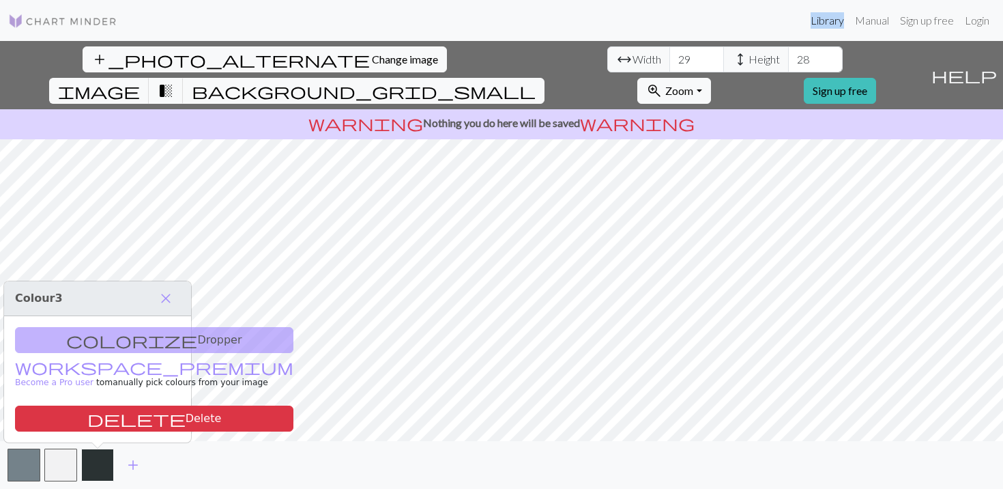
click at [83, 468] on button "button" at bounding box center [97, 464] width 33 height 33
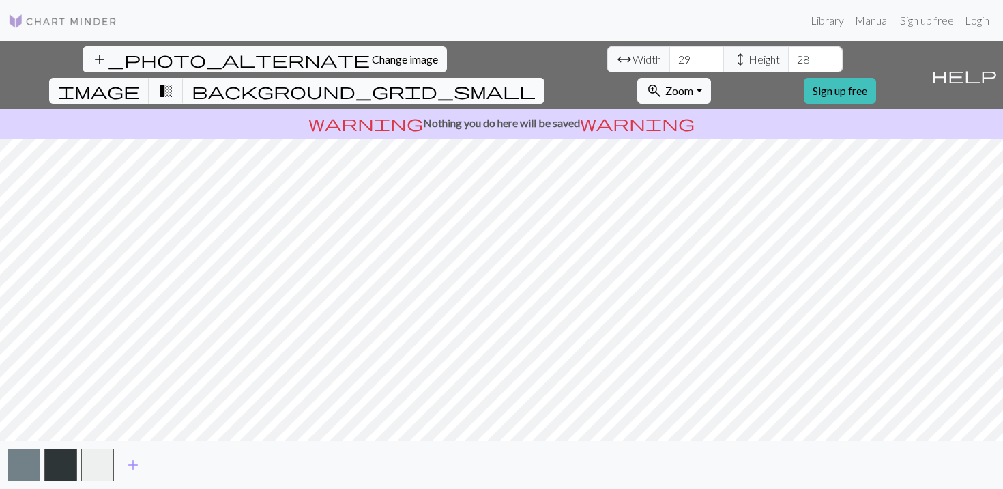
click at [536, 81] on span "background_grid_small" at bounding box center [364, 90] width 344 height 19
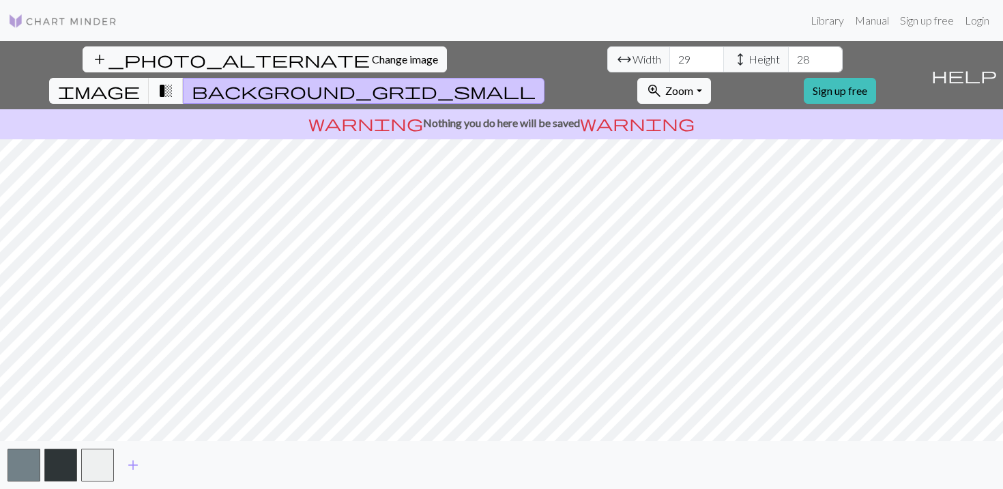
click at [184, 78] on button "transition_fade" at bounding box center [166, 91] width 35 height 26
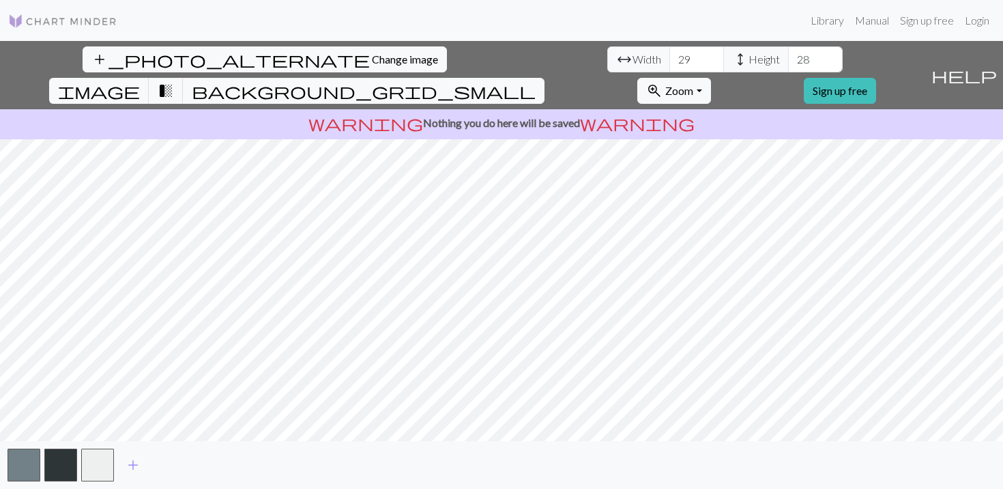
click at [523, 59] on div "add_photo_alternate Change image arrow_range Width 29 height Height 28 image tr…" at bounding box center [462, 75] width 925 height 68
click at [140, 81] on span "image" at bounding box center [99, 90] width 82 height 19
click at [174, 81] on span "transition_fade" at bounding box center [166, 90] width 16 height 19
click at [149, 78] on button "image" at bounding box center [99, 91] width 100 height 26
click at [174, 81] on span "transition_fade" at bounding box center [166, 90] width 16 height 19
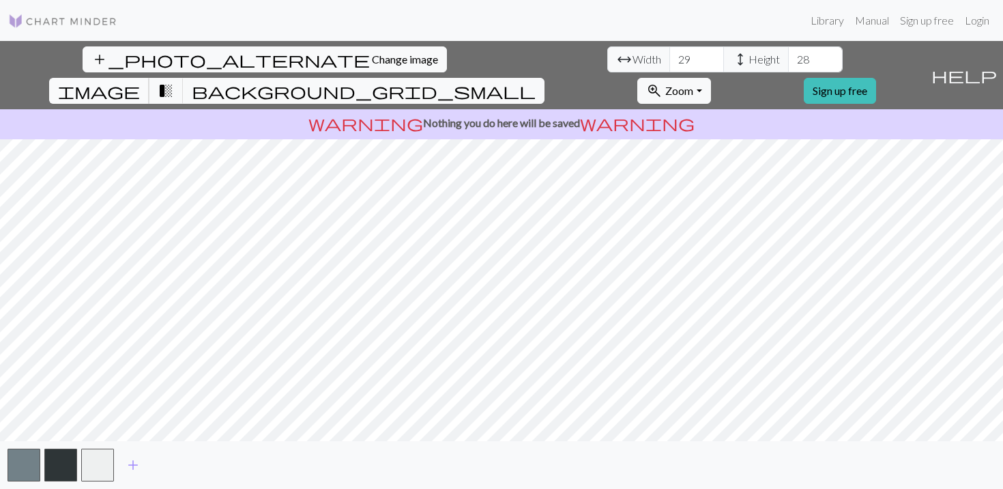
click at [140, 81] on span "image" at bounding box center [99, 90] width 82 height 19
click at [184, 78] on button "transition_fade" at bounding box center [166, 91] width 35 height 26
click at [101, 463] on button "button" at bounding box center [97, 464] width 33 height 33
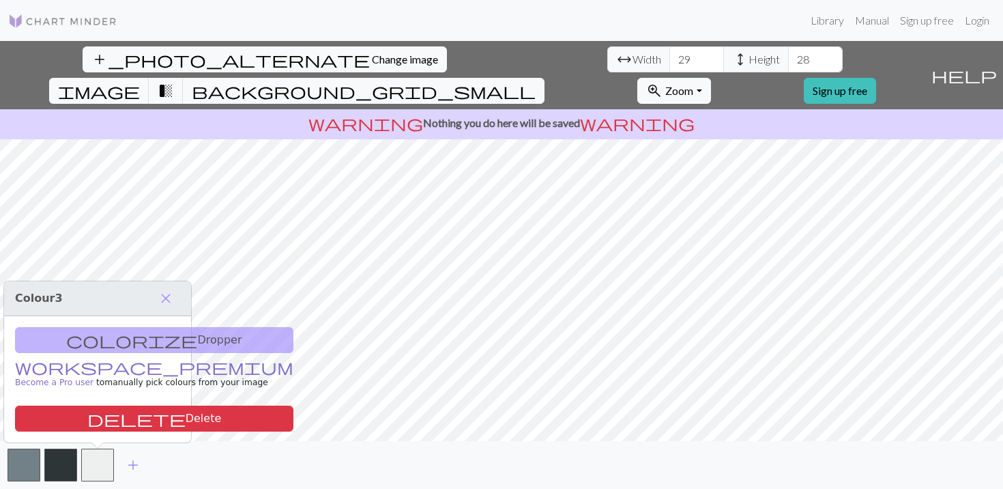
click at [96, 363] on link "workspace_premium Become a Pro user" at bounding box center [154, 375] width 278 height 24
click at [175, 289] on button "close" at bounding box center [166, 298] width 29 height 23
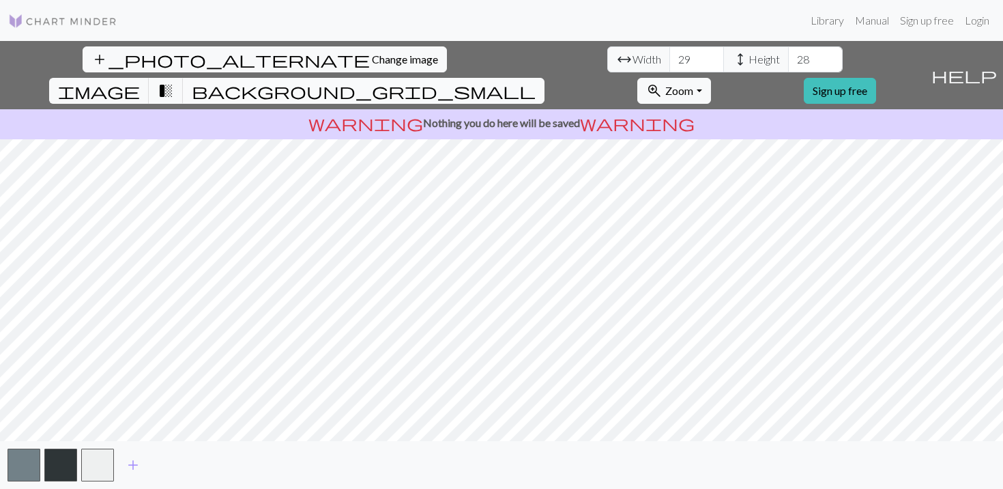
click at [545, 78] on button "background_grid_small" at bounding box center [364, 91] width 362 height 26
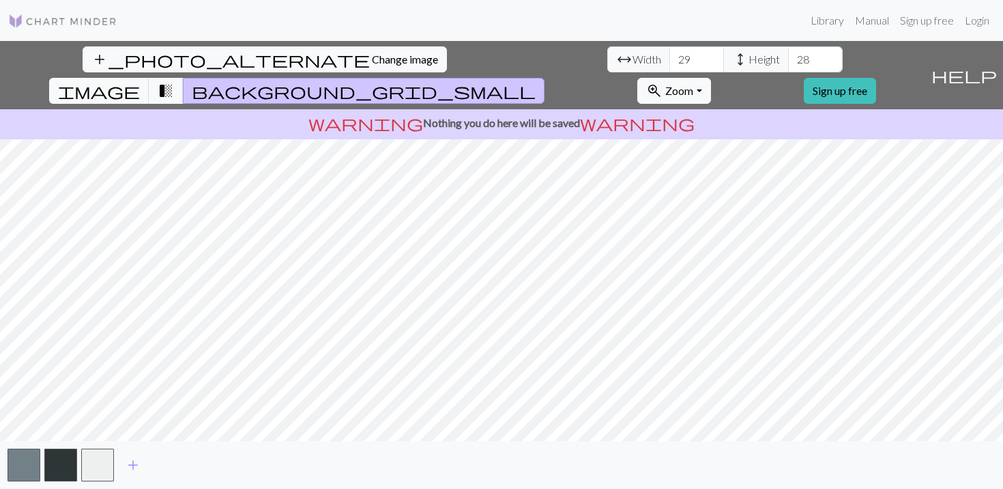
click at [558, 44] on div "add_photo_alternate Change image arrow_range Width 29 height Height 28 image tr…" at bounding box center [501, 265] width 1003 height 448
click at [669, 59] on input "29" at bounding box center [696, 59] width 55 height 26
click at [669, 66] on input "28" at bounding box center [696, 59] width 55 height 26
type input "29"
click at [669, 53] on input "29" at bounding box center [696, 59] width 55 height 26
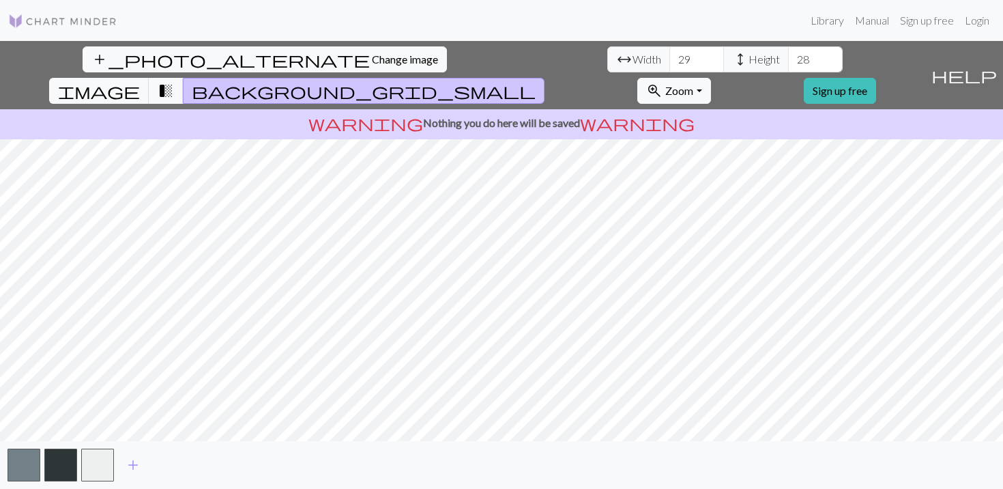
click at [42, 463] on div "add" at bounding box center [501, 465] width 1003 height 48
click at [132, 464] on span "add" at bounding box center [133, 464] width 16 height 19
click at [372, 62] on span "Change image" at bounding box center [405, 59] width 66 height 13
click at [174, 81] on span "transition_fade" at bounding box center [166, 90] width 16 height 19
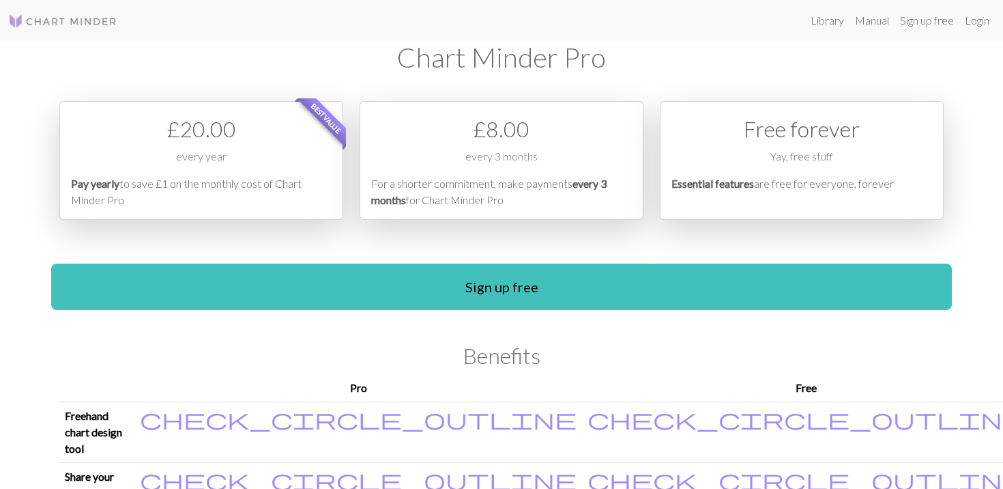
click at [783, 219] on div "Free forever Yay, free stuff Essential features are free for everyone, forever" at bounding box center [802, 160] width 284 height 119
click at [775, 187] on p "Essential features are free for everyone, forever" at bounding box center [802, 191] width 261 height 33
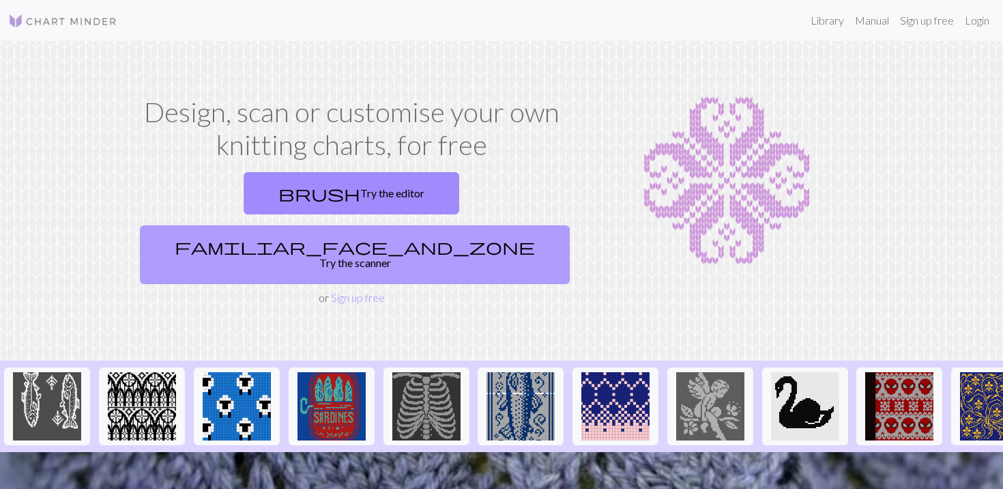
click at [428, 225] on link "familiar_face_and_zone Try the scanner" at bounding box center [355, 254] width 430 height 59
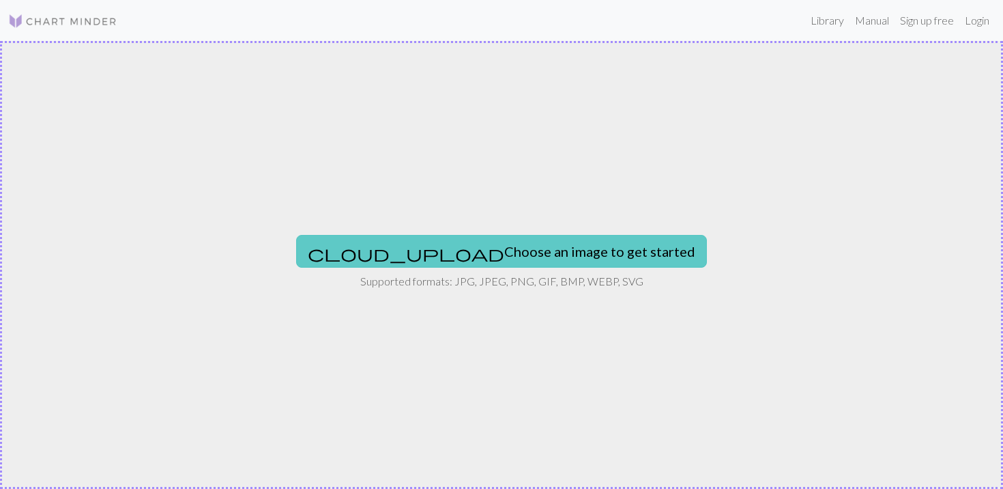
click at [429, 260] on button "cloud_upload Choose an image to get started" at bounding box center [501, 251] width 411 height 33
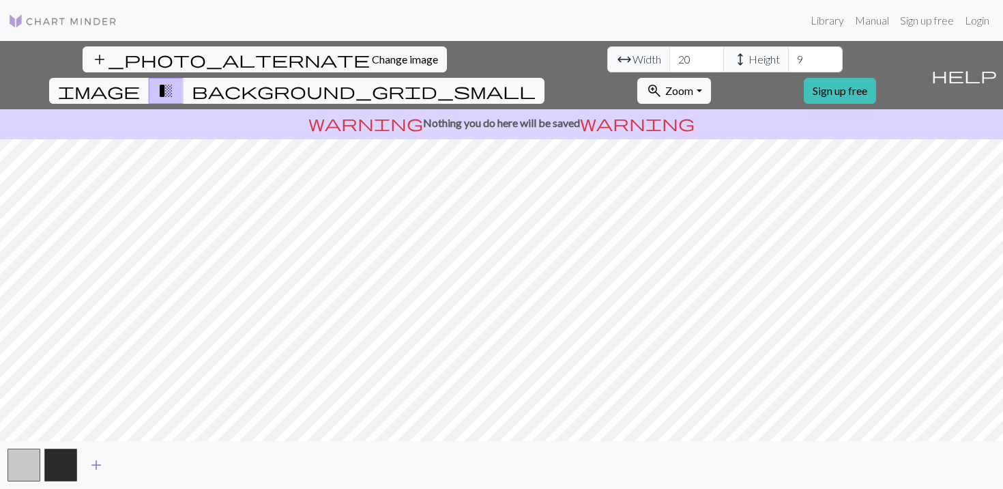
click at [93, 468] on span "add" at bounding box center [96, 464] width 16 height 19
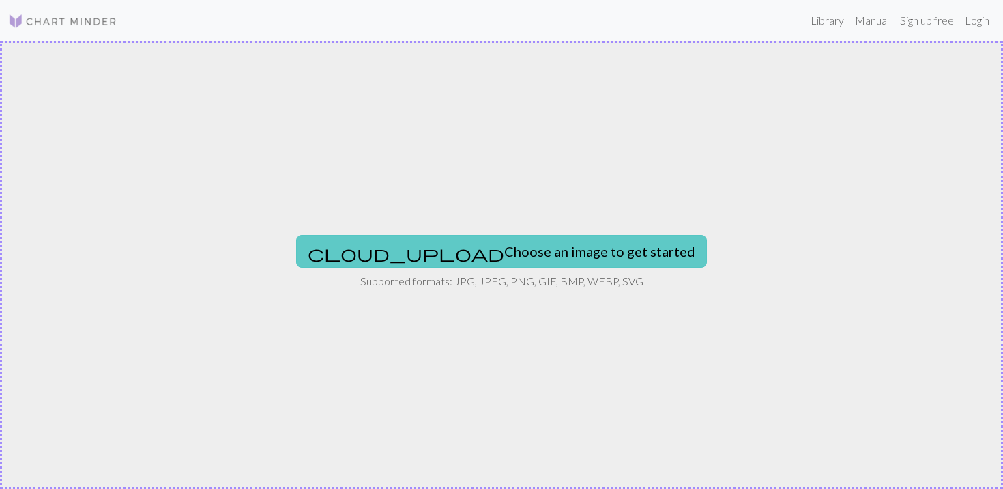
click at [493, 257] on button "cloud_upload Choose an image to get started" at bounding box center [501, 251] width 411 height 33
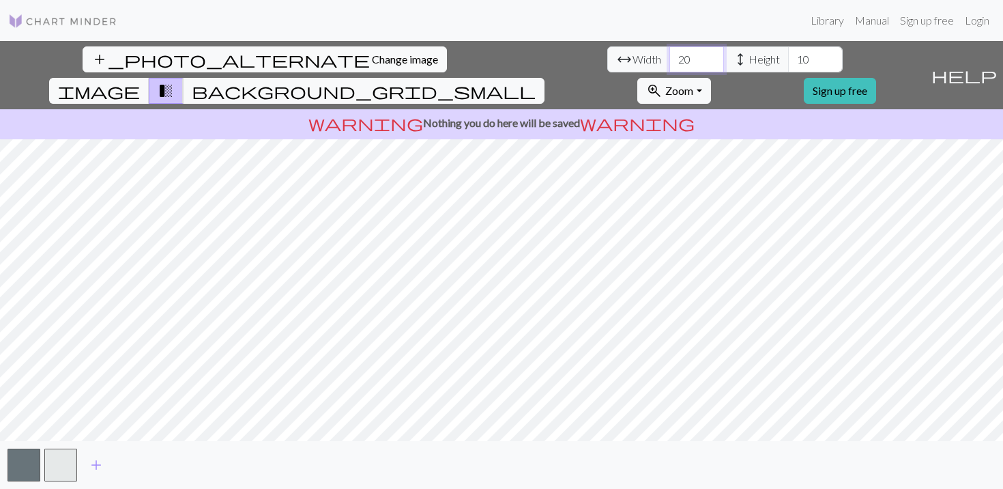
click at [669, 62] on input "20" at bounding box center [696, 59] width 55 height 26
type input "29"
click at [788, 59] on input "10" at bounding box center [815, 59] width 55 height 26
type input "1"
type input "28"
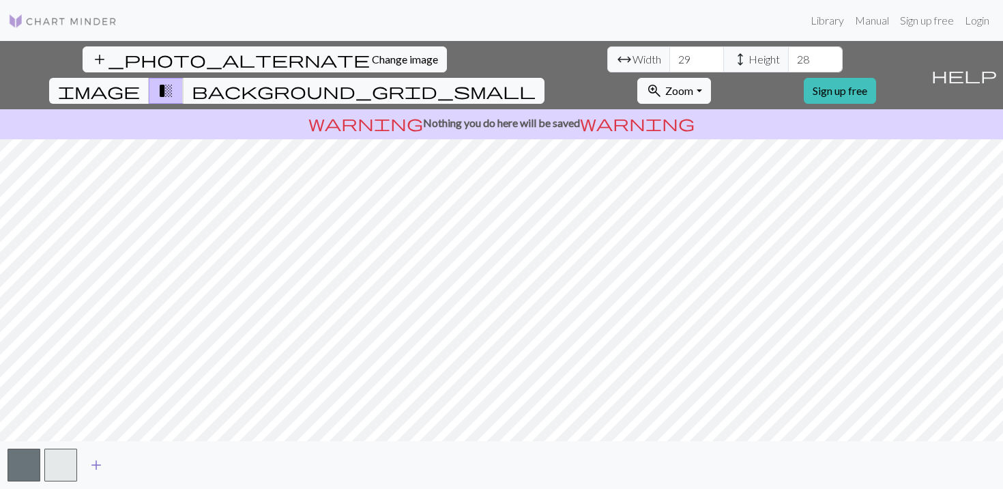
click at [93, 469] on span "add" at bounding box center [96, 464] width 16 height 19
click at [130, 466] on span "add" at bounding box center [133, 464] width 16 height 19
click at [167, 464] on span "add" at bounding box center [170, 464] width 16 height 19
click at [177, 465] on button "button" at bounding box center [171, 464] width 33 height 33
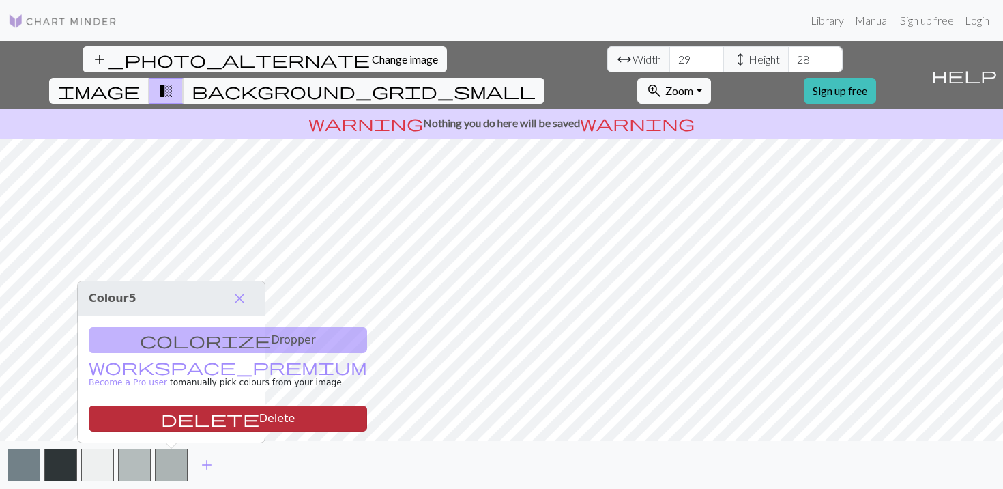
click at [193, 417] on button "delete Delete" at bounding box center [228, 418] width 278 height 26
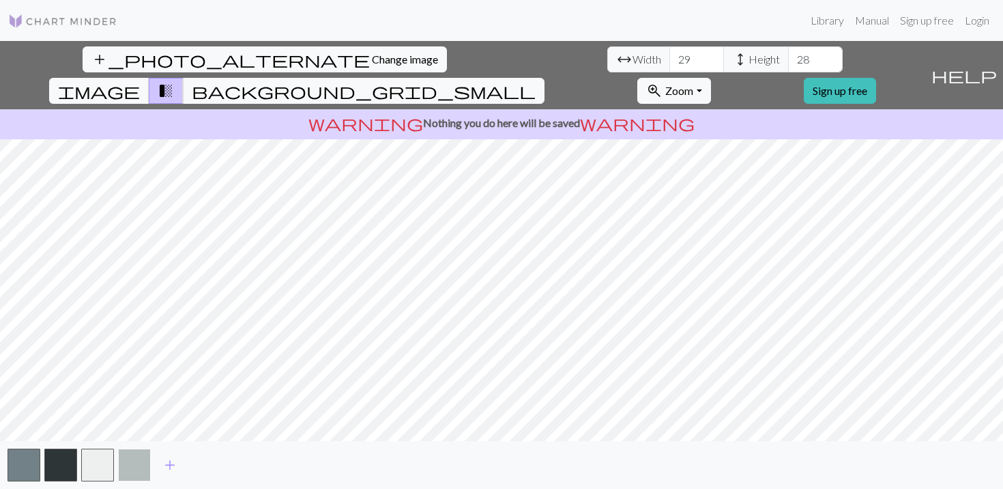
click at [140, 457] on button "button" at bounding box center [134, 464] width 33 height 33
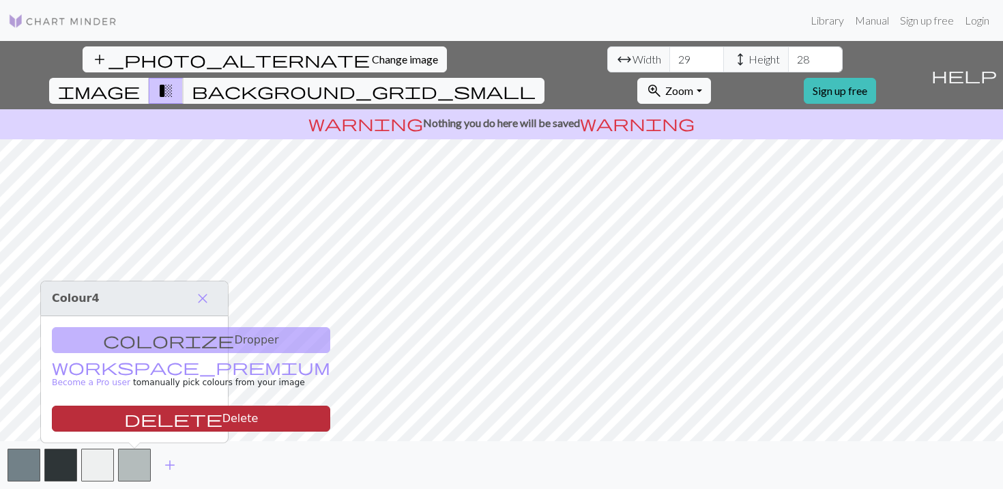
click at [158, 414] on button "delete Delete" at bounding box center [191, 418] width 278 height 26
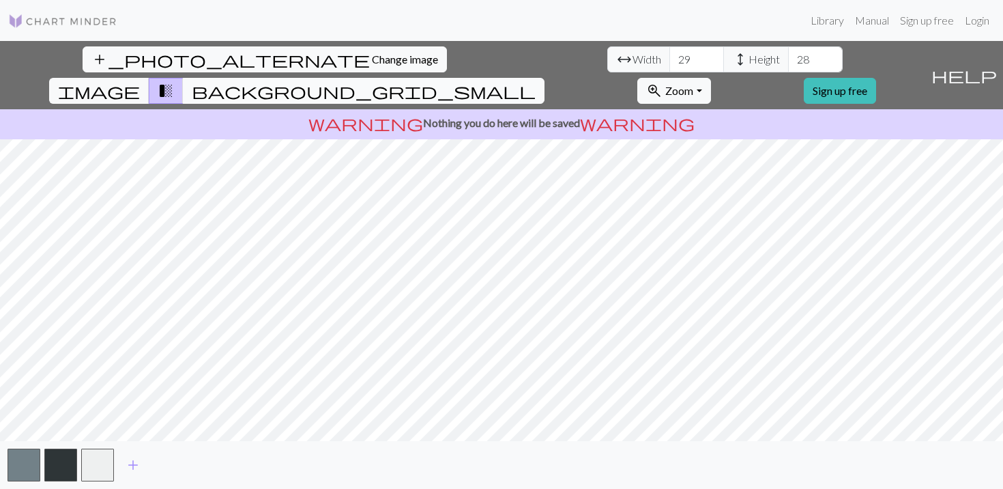
click at [545, 78] on button "background_grid_small" at bounding box center [364, 91] width 362 height 26
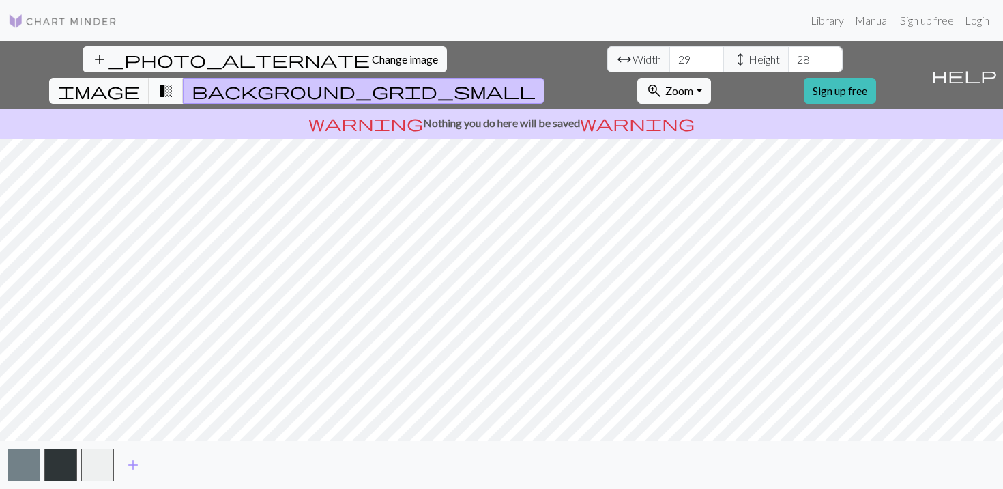
click at [174, 81] on span "transition_fade" at bounding box center [166, 90] width 16 height 19
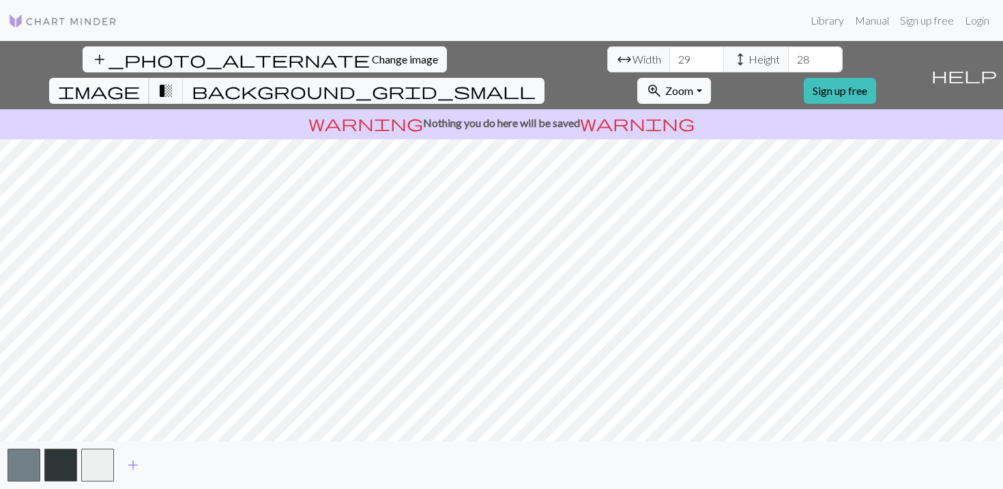
click at [149, 78] on button "image" at bounding box center [99, 91] width 100 height 26
click at [184, 78] on button "transition_fade" at bounding box center [166, 91] width 35 height 26
click at [174, 81] on span "transition_fade" at bounding box center [166, 90] width 16 height 19
click at [536, 81] on span "background_grid_small" at bounding box center [364, 90] width 344 height 19
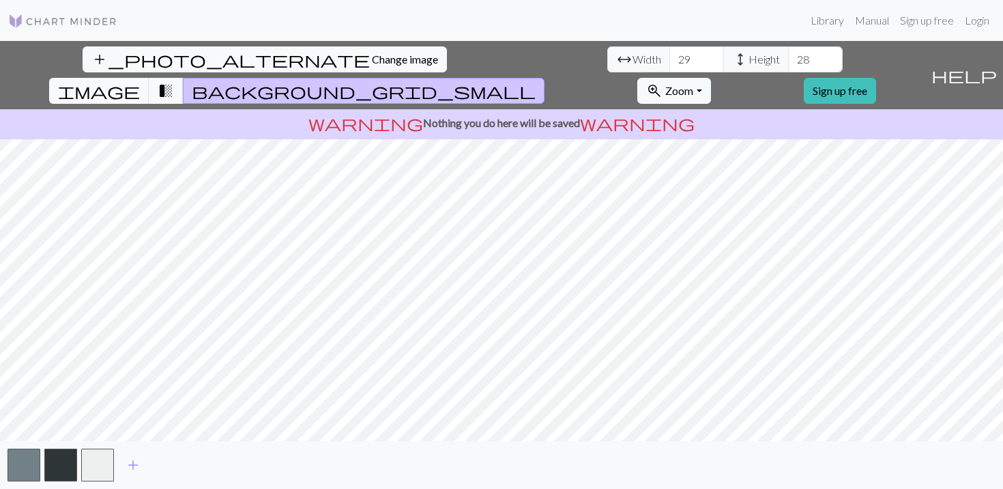
click at [590, 44] on div "add_photo_alternate Change image arrow_range Width 29 height Height 28 image tr…" at bounding box center [462, 75] width 925 height 68
click at [140, 81] on span "image" at bounding box center [99, 90] width 82 height 19
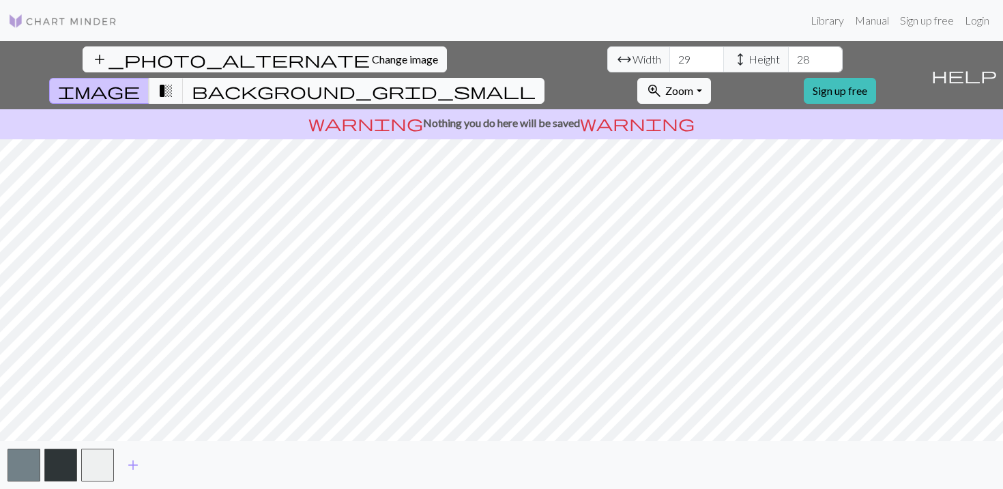
click at [545, 78] on button "background_grid_small" at bounding box center [364, 91] width 362 height 26
